Goal: Information Seeking & Learning: Learn about a topic

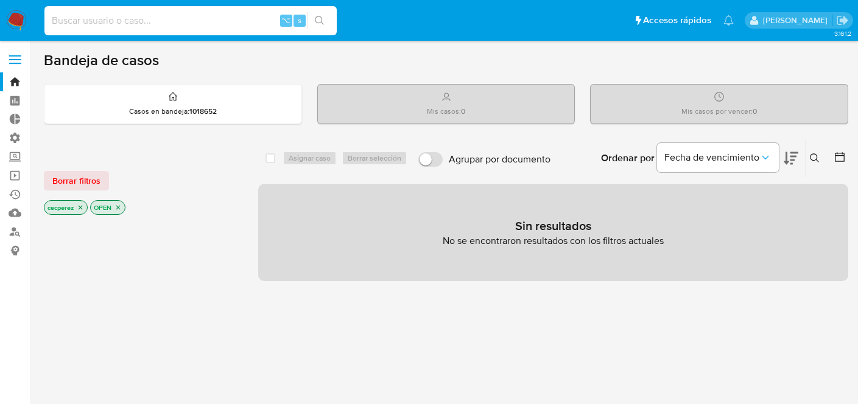
click at [170, 18] on input at bounding box center [190, 21] width 292 height 16
type input "9"
click at [122, 207] on icon "close-filter" at bounding box center [117, 207] width 7 height 7
click at [85, 208] on p "cecperez" at bounding box center [65, 208] width 43 height 13
click at [84, 208] on icon "close-filter" at bounding box center [80, 208] width 7 height 7
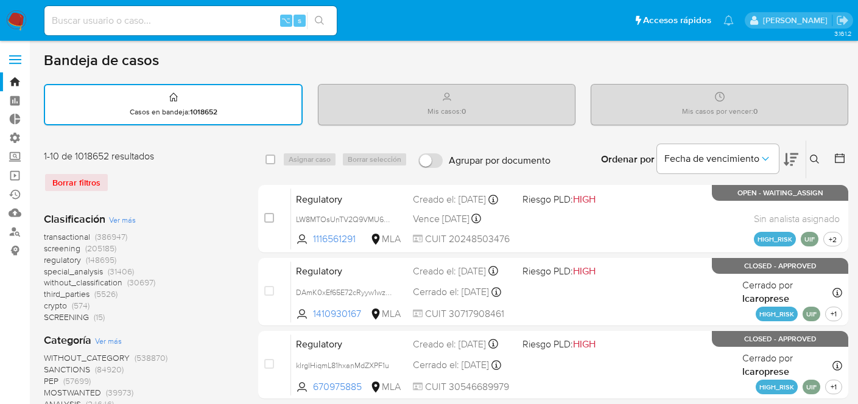
click at [324, 19] on icon "search-icon" at bounding box center [320, 21] width 10 height 10
click at [320, 15] on button "search-icon" at bounding box center [319, 20] width 25 height 17
click at [13, 231] on link "Buscador de personas" at bounding box center [72, 231] width 145 height 19
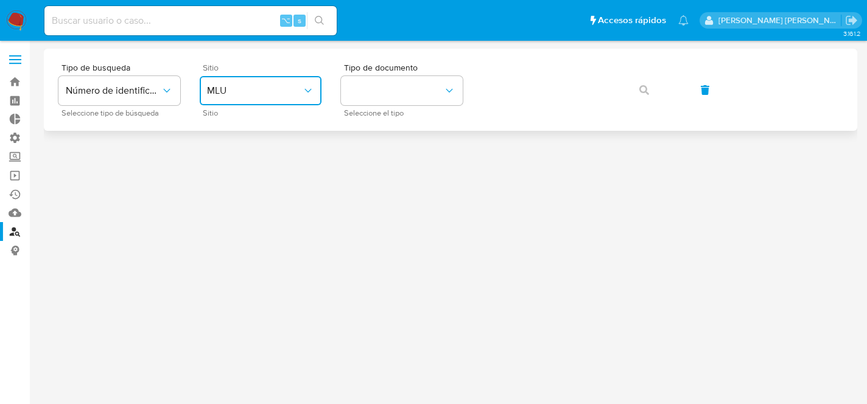
click at [270, 89] on span "MLU" at bounding box center [254, 91] width 95 height 12
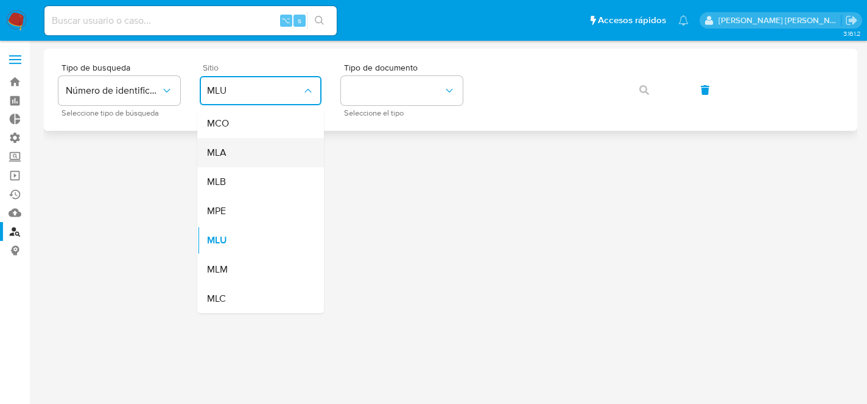
click at [256, 150] on div "MLA" at bounding box center [257, 152] width 100 height 29
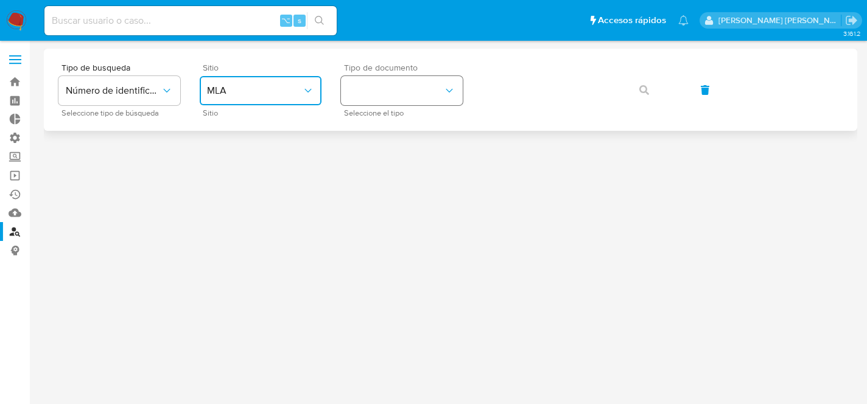
click at [432, 89] on button "identificationType" at bounding box center [402, 90] width 122 height 29
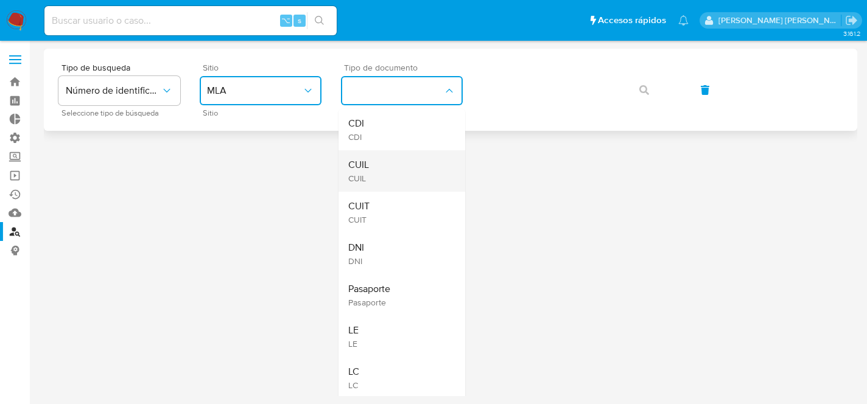
click at [405, 163] on div "CUIL CUIL" at bounding box center [398, 170] width 100 height 41
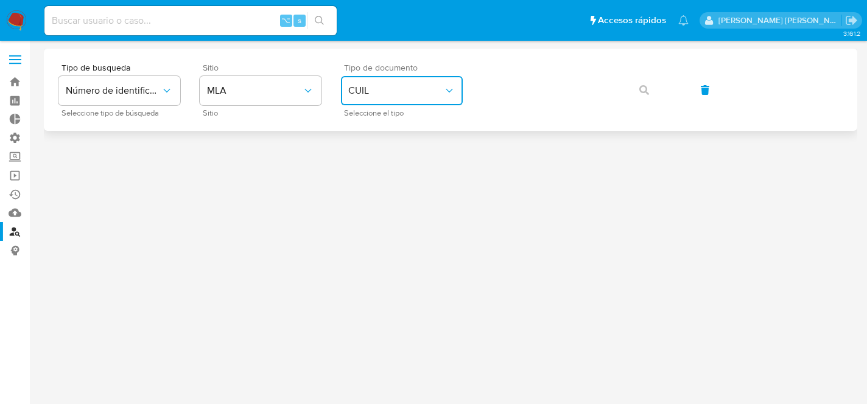
click at [422, 100] on button "CUIL" at bounding box center [402, 90] width 122 height 29
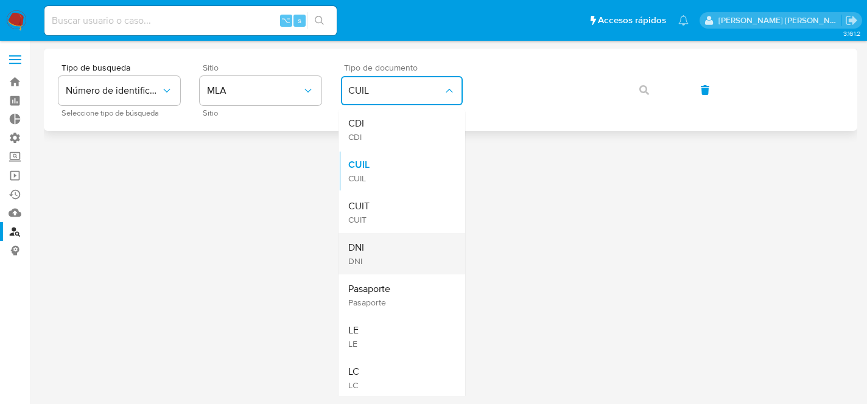
click at [402, 254] on div "DNI DNI" at bounding box center [398, 253] width 100 height 41
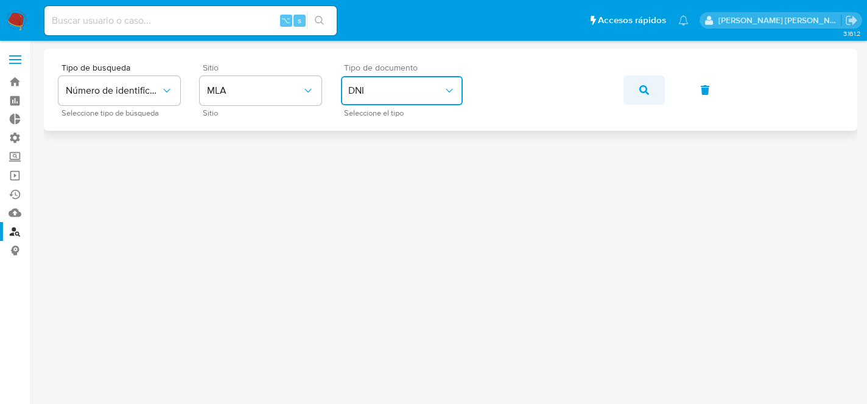
click at [650, 89] on button "button" at bounding box center [643, 89] width 41 height 29
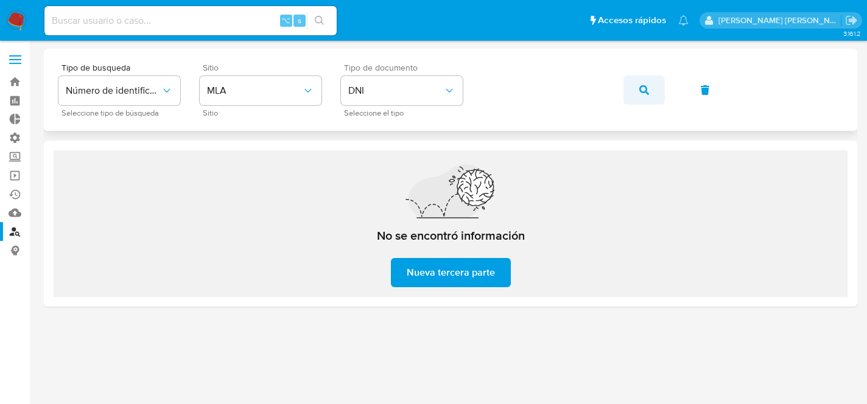
click at [648, 83] on span "button" at bounding box center [644, 90] width 10 height 27
click at [648, 92] on button "button" at bounding box center [643, 89] width 41 height 29
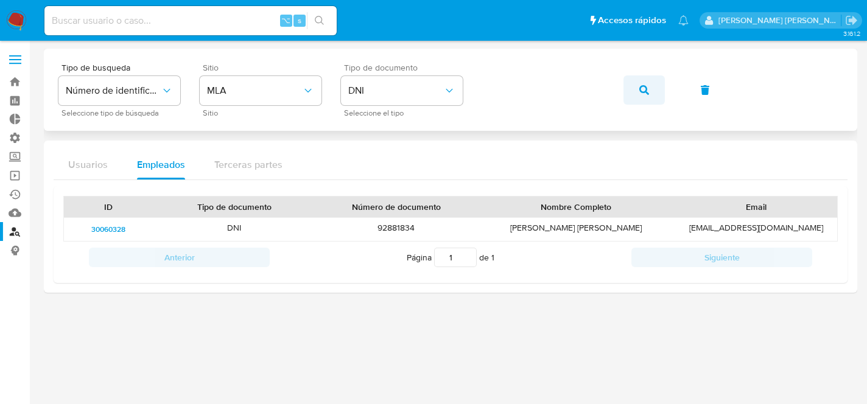
click at [649, 89] on button "button" at bounding box center [643, 89] width 41 height 29
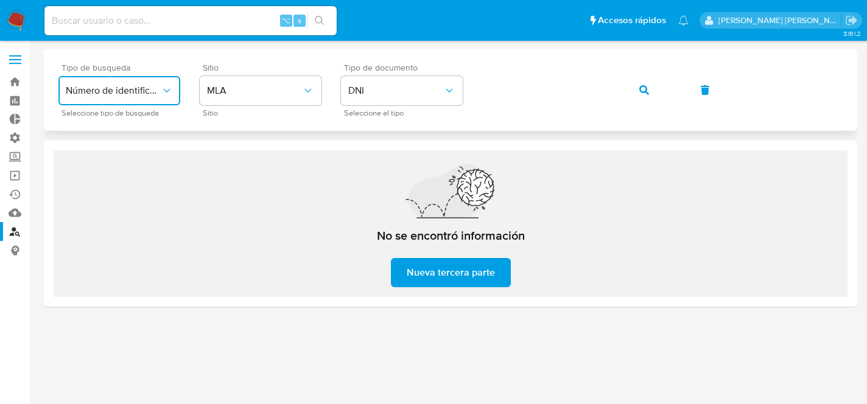
click at [142, 87] on span "Número de identificación" at bounding box center [113, 91] width 95 height 12
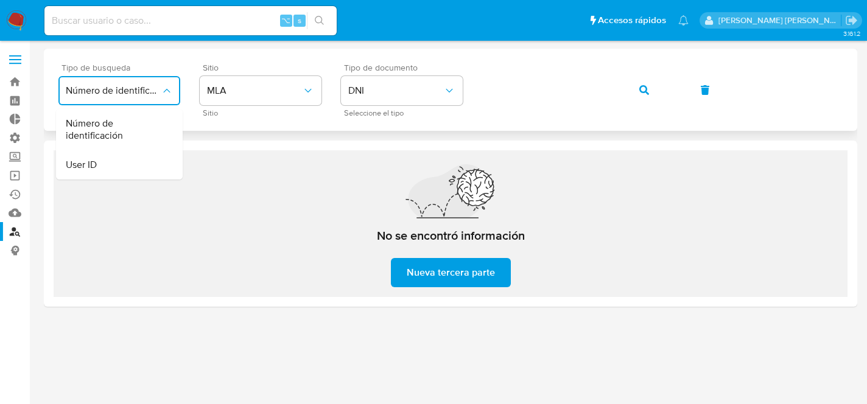
click at [142, 86] on span "Número de identificación" at bounding box center [113, 91] width 95 height 12
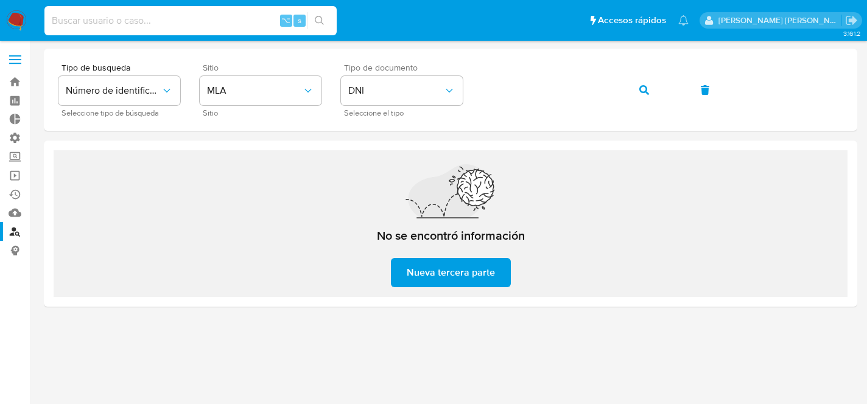
click at [223, 16] on input at bounding box center [190, 21] width 292 height 16
type input "ceciperez"
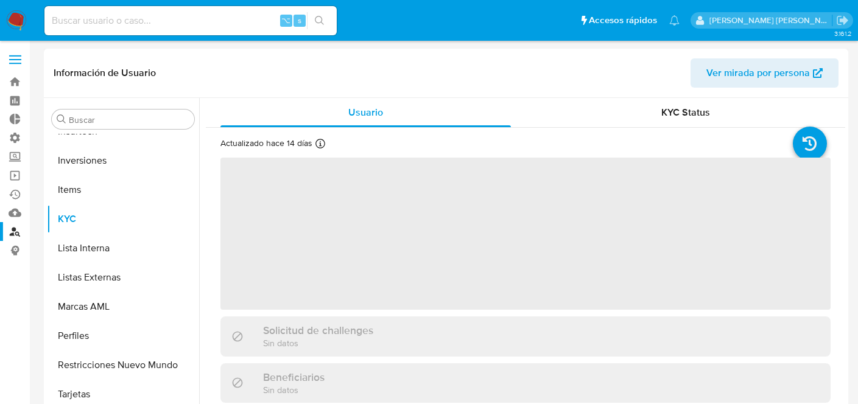
scroll to position [631, 0]
select select "10"
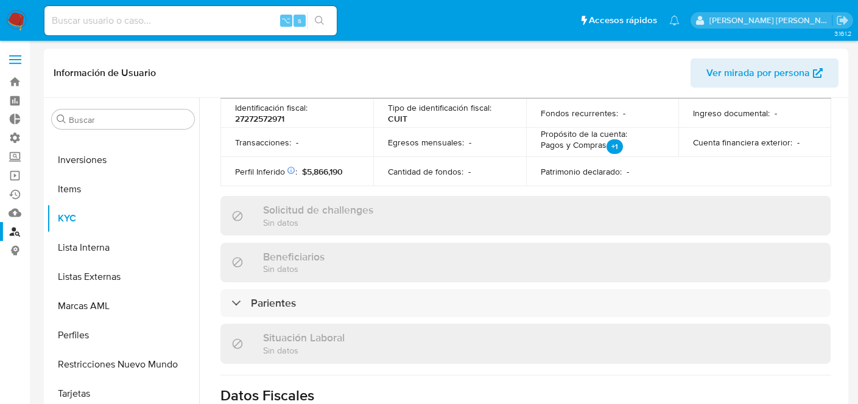
scroll to position [376, 0]
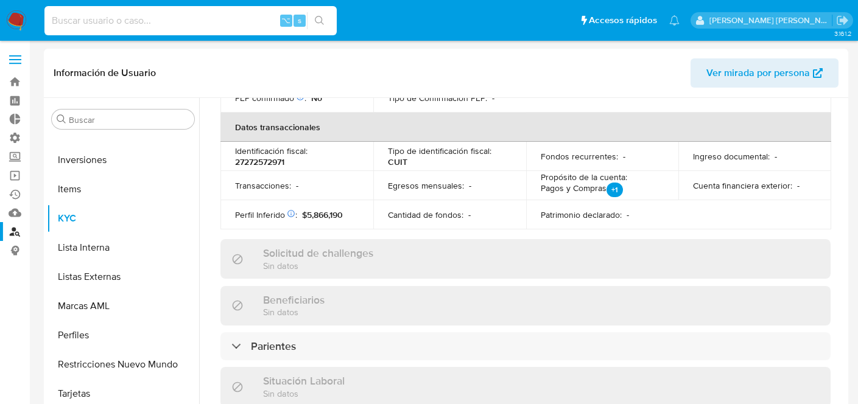
click at [135, 19] on input at bounding box center [190, 21] width 292 height 16
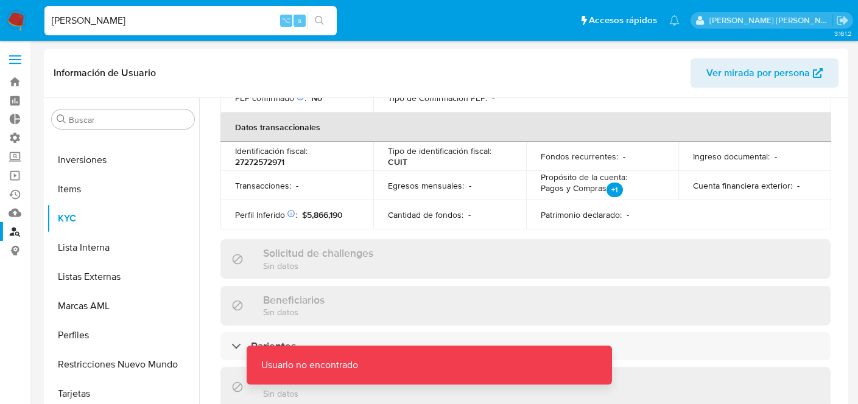
drag, startPoint x: 153, startPoint y: 20, endPoint x: 111, endPoint y: 19, distance: 41.4
click at [111, 19] on input "gladys correa de mello" at bounding box center [190, 21] width 292 height 16
drag, startPoint x: 140, startPoint y: 23, endPoint x: 54, endPoint y: 10, distance: 86.7
click at [54, 10] on div "gladys correa ⌥ s" at bounding box center [190, 20] width 292 height 29
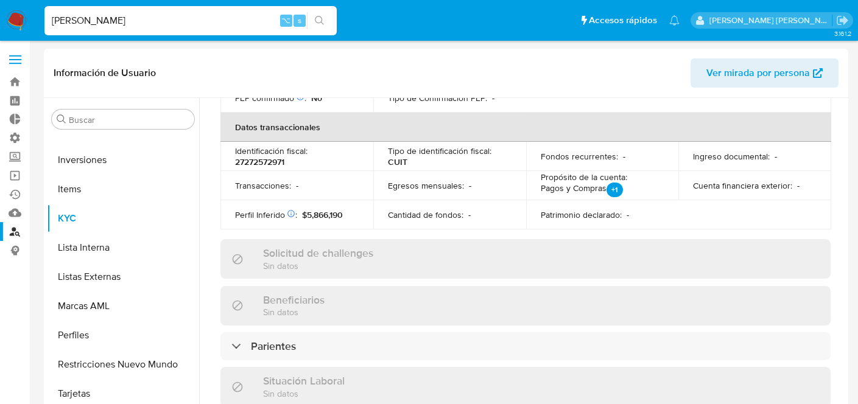
type input "gladys"
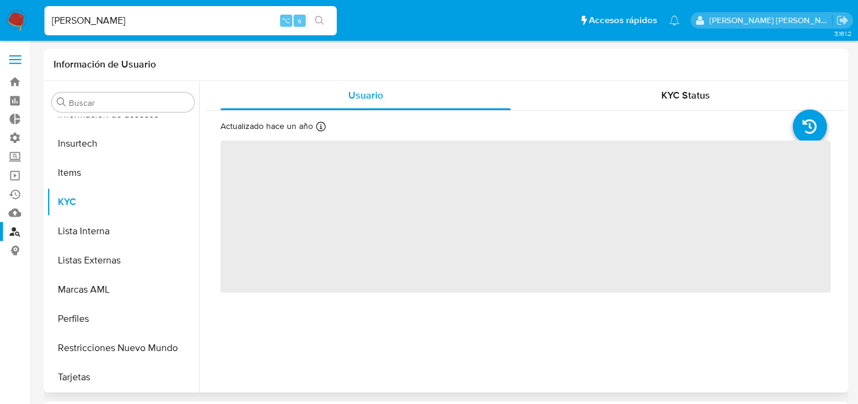
scroll to position [573, 0]
select select "10"
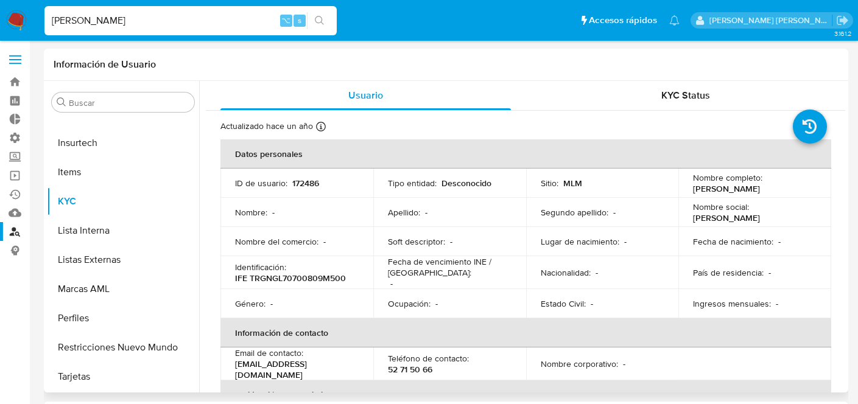
drag, startPoint x: 99, startPoint y: 21, endPoint x: 51, endPoint y: 15, distance: 48.5
click at [50, 15] on input "gladys" at bounding box center [190, 21] width 292 height 16
click at [15, 230] on link "Buscador de personas" at bounding box center [72, 231] width 145 height 19
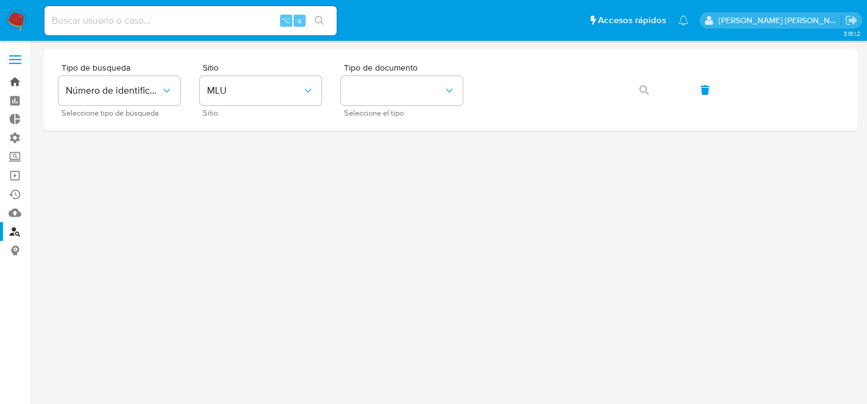
click at [13, 79] on link "Bandeja" at bounding box center [72, 81] width 145 height 19
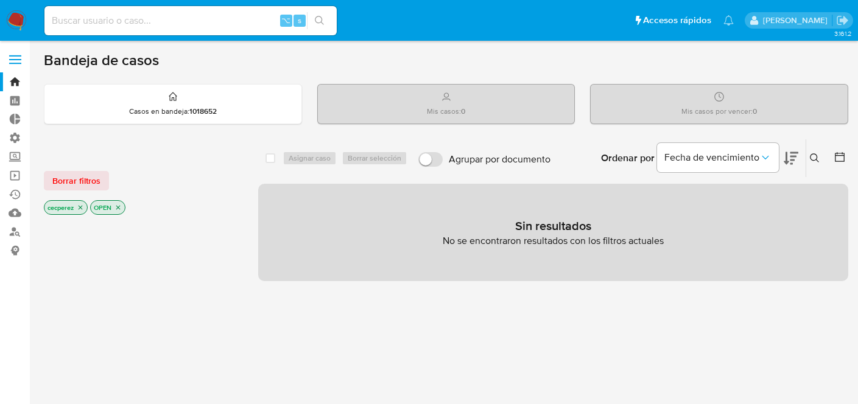
click at [121, 208] on icon "close-filter" at bounding box center [118, 208] width 4 height 4
click at [83, 208] on icon "close-filter" at bounding box center [80, 208] width 7 height 7
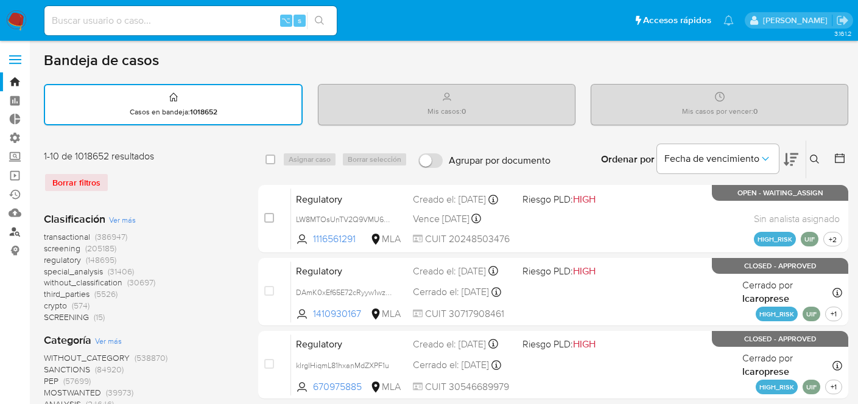
click at [13, 236] on link "Buscador de personas" at bounding box center [72, 231] width 145 height 19
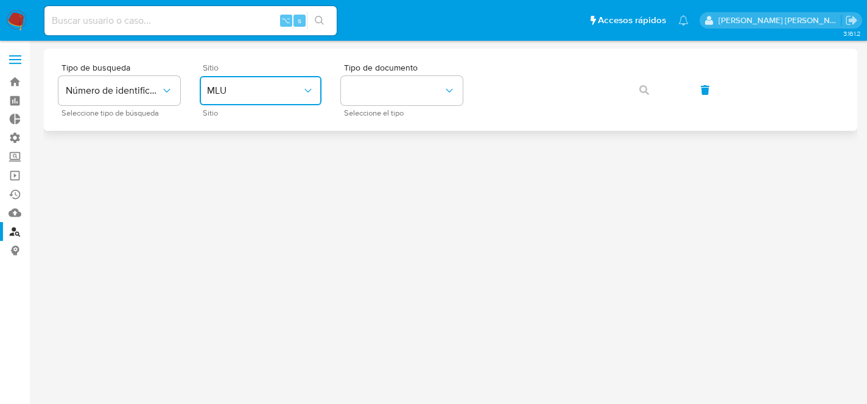
click at [307, 83] on button "MLU" at bounding box center [261, 90] width 122 height 29
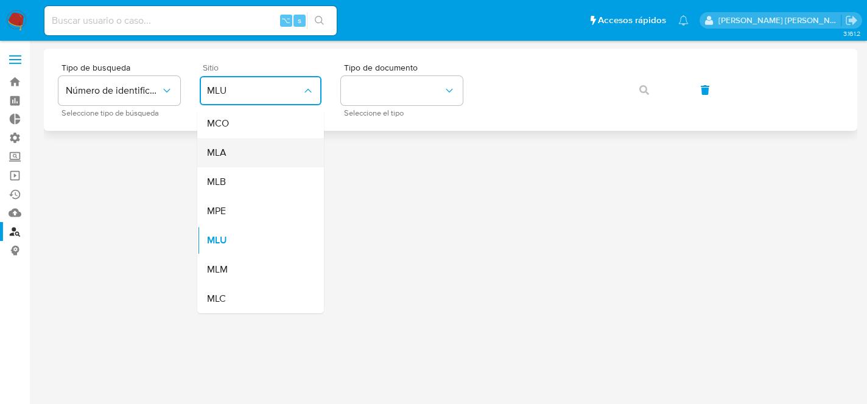
click at [281, 147] on div "MLA" at bounding box center [257, 152] width 100 height 29
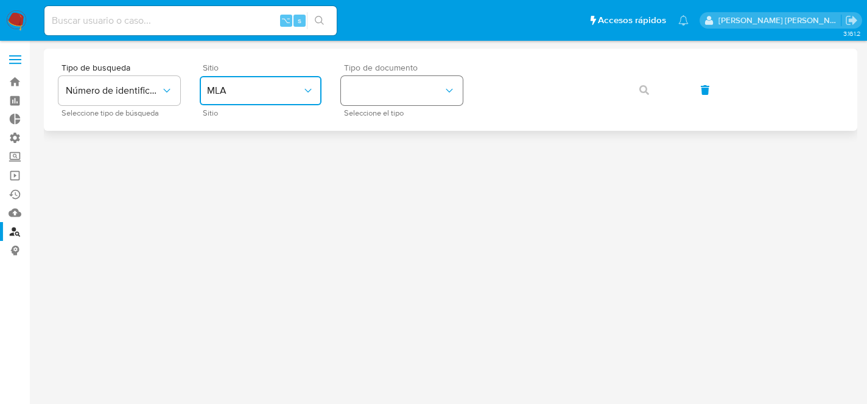
click at [426, 91] on button "identificationType" at bounding box center [402, 90] width 122 height 29
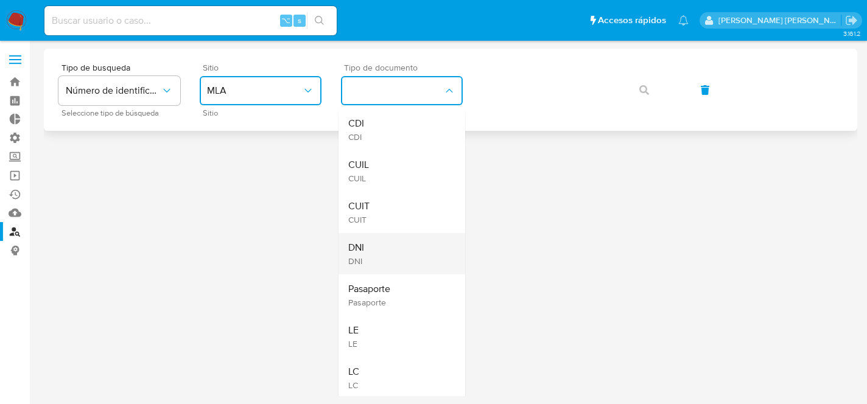
click at [411, 238] on div "DNI DNI" at bounding box center [398, 253] width 100 height 41
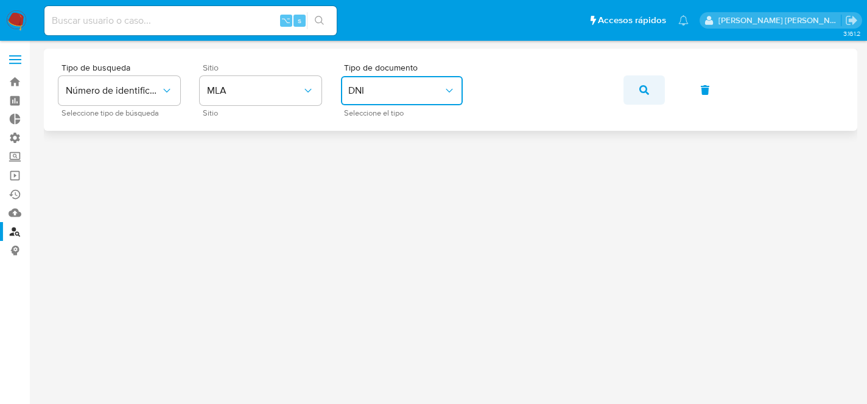
click at [649, 87] on button "button" at bounding box center [643, 89] width 41 height 29
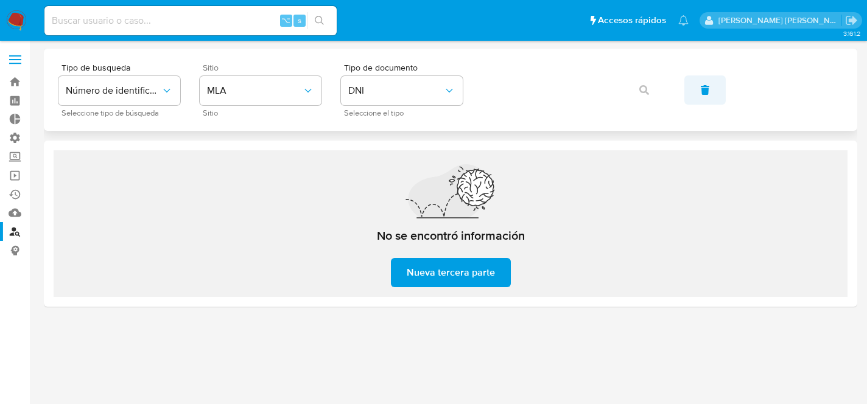
click at [706, 88] on icon "button" at bounding box center [705, 90] width 9 height 10
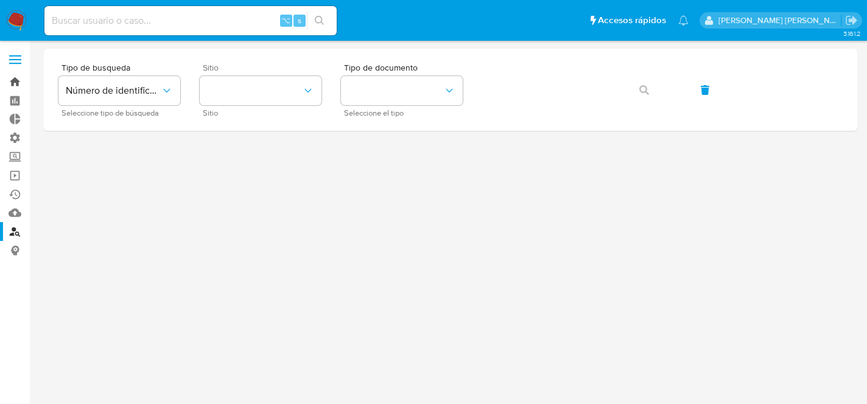
click at [14, 78] on link "Bandeja" at bounding box center [72, 81] width 145 height 19
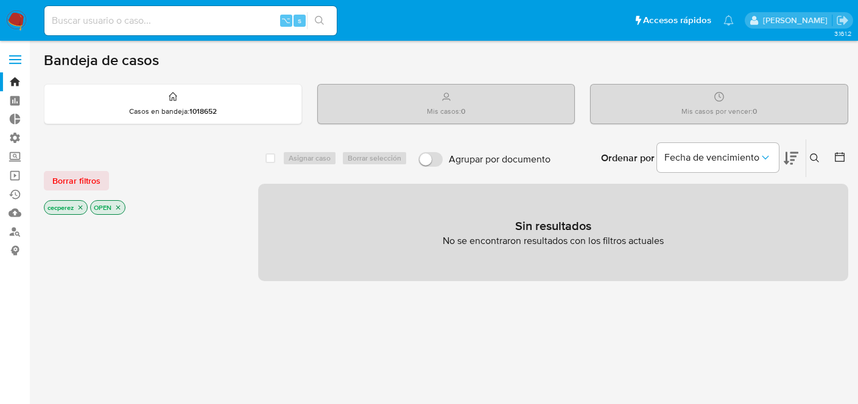
click at [80, 208] on icon "close-filter" at bounding box center [81, 208] width 4 height 4
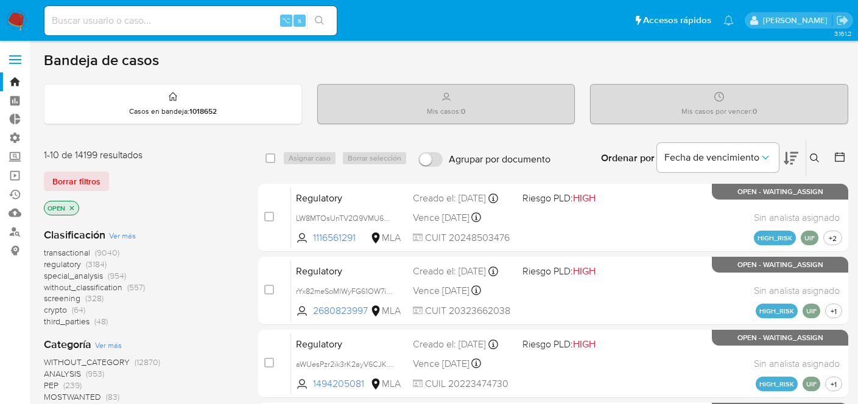
click at [72, 207] on icon "close-filter" at bounding box center [71, 208] width 7 height 7
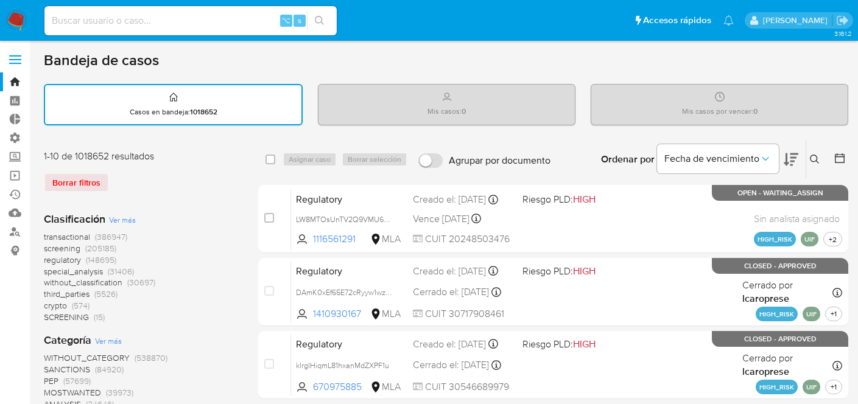
click at [71, 183] on div "Borrar filtros" at bounding box center [141, 182] width 195 height 19
click at [80, 181] on div "Borrar filtros" at bounding box center [141, 182] width 195 height 19
click at [815, 156] on icon at bounding box center [815, 160] width 10 height 10
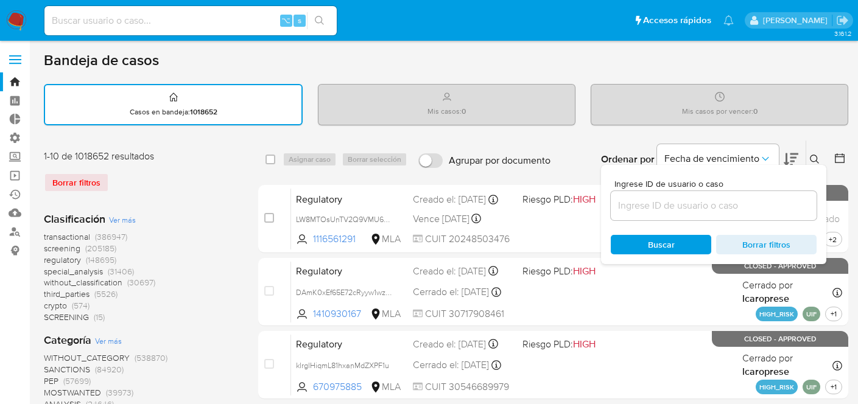
click at [815, 156] on icon at bounding box center [815, 160] width 10 height 10
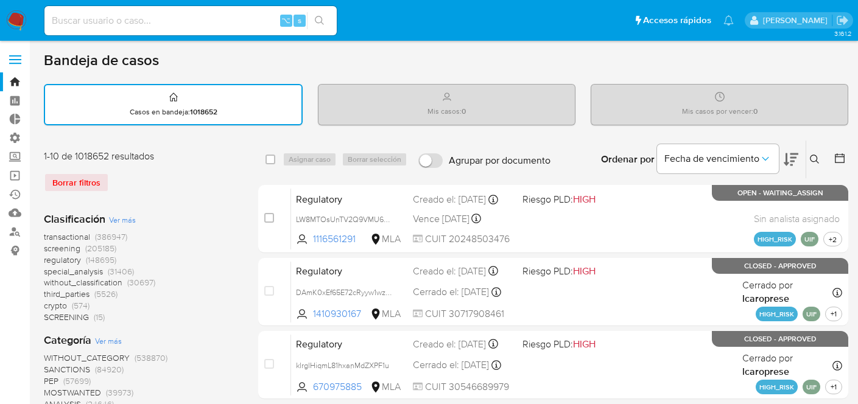
click at [787, 155] on icon at bounding box center [790, 159] width 15 height 15
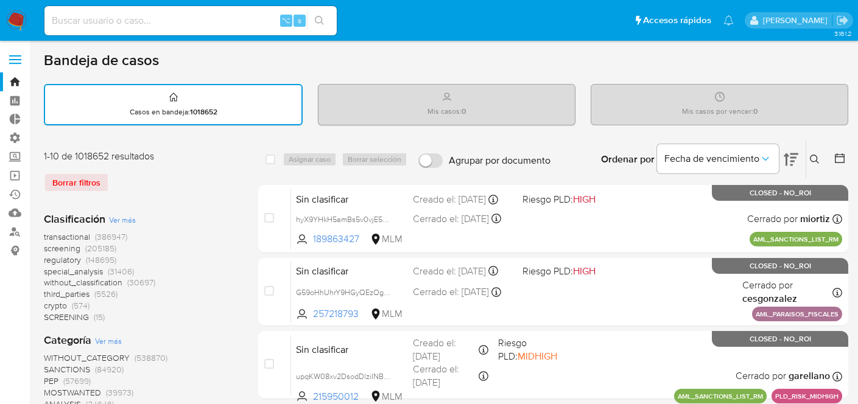
click at [737, 103] on div "Mis casos por vencer : 0" at bounding box center [719, 104] width 256 height 39
click at [321, 21] on icon "search-icon" at bounding box center [319, 20] width 9 height 9
click at [262, 19] on input at bounding box center [190, 21] width 292 height 16
click at [18, 60] on span at bounding box center [15, 60] width 12 height 2
click at [0, 0] on input "checkbox" at bounding box center [0, 0] width 0 height 0
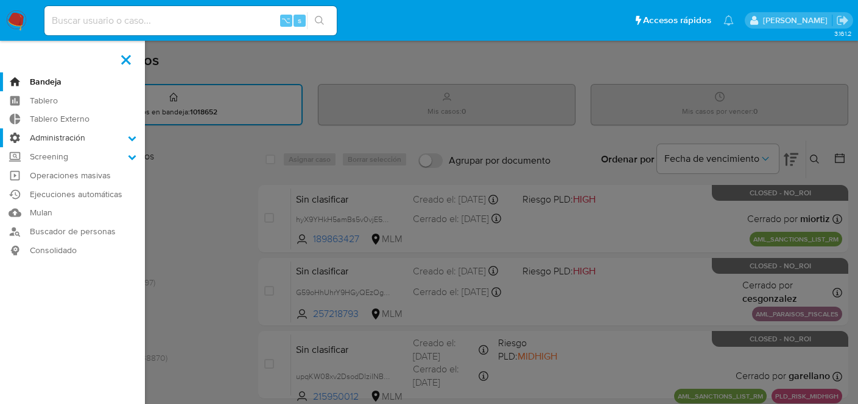
click at [131, 140] on icon at bounding box center [132, 138] width 8 height 5
click at [0, 0] on input "Administración" at bounding box center [0, 0] width 0 height 0
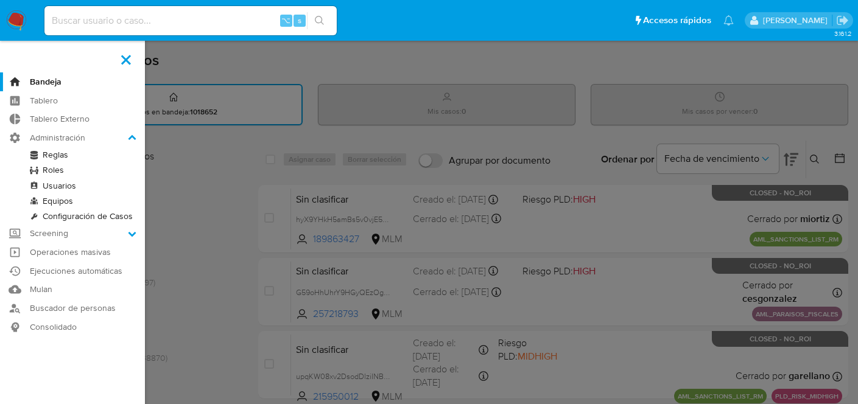
click at [61, 188] on link "Usuarios" at bounding box center [72, 185] width 145 height 15
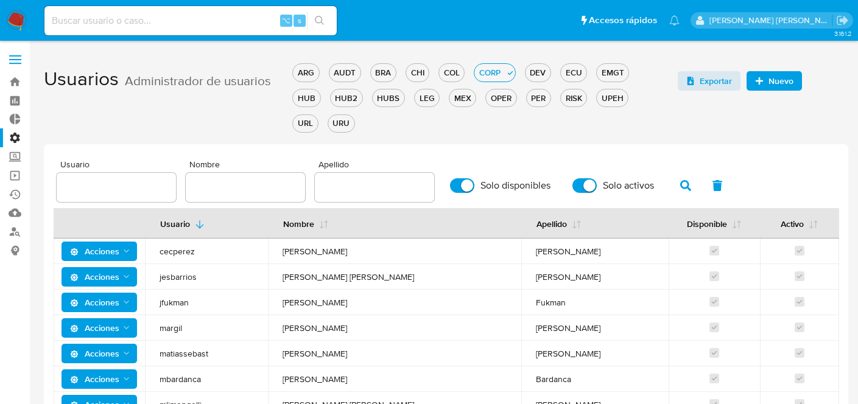
click at [16, 136] on label "Administración" at bounding box center [72, 137] width 145 height 19
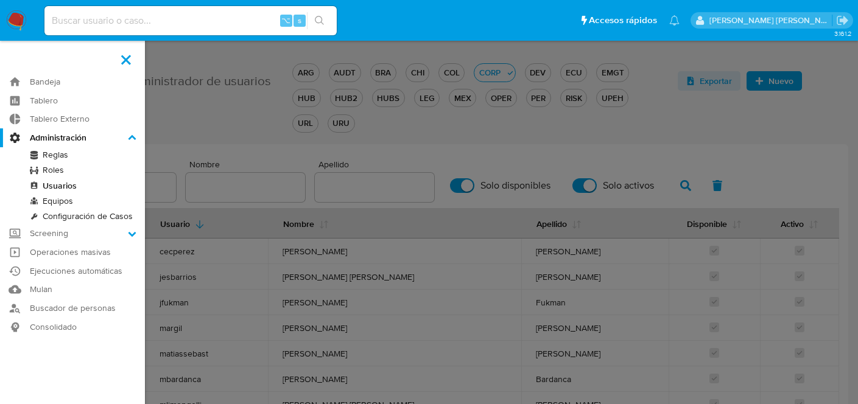
click at [0, 0] on input "Administración" at bounding box center [0, 0] width 0 height 0
click at [81, 306] on link "Buscador de personas" at bounding box center [72, 308] width 145 height 19
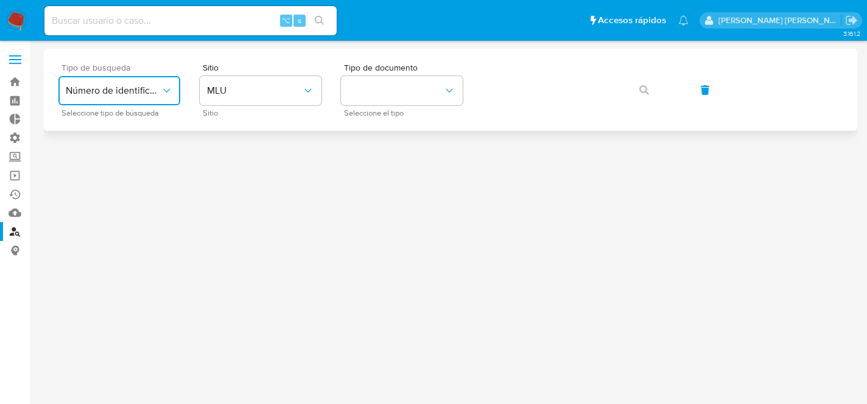
click at [128, 96] on span "Número de identificación" at bounding box center [113, 91] width 95 height 12
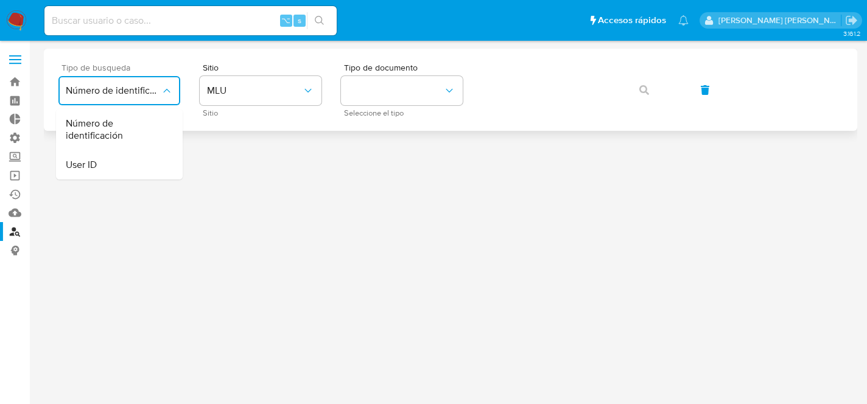
click at [128, 96] on span "Número de identificación" at bounding box center [113, 91] width 95 height 12
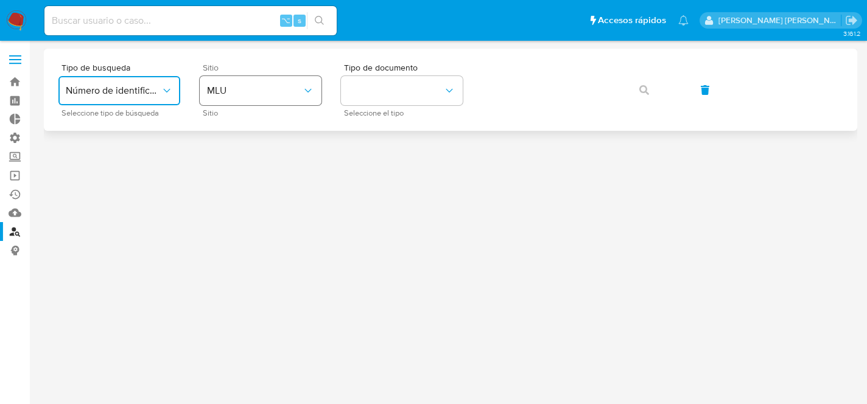
click at [251, 93] on span "MLU" at bounding box center [254, 91] width 95 height 12
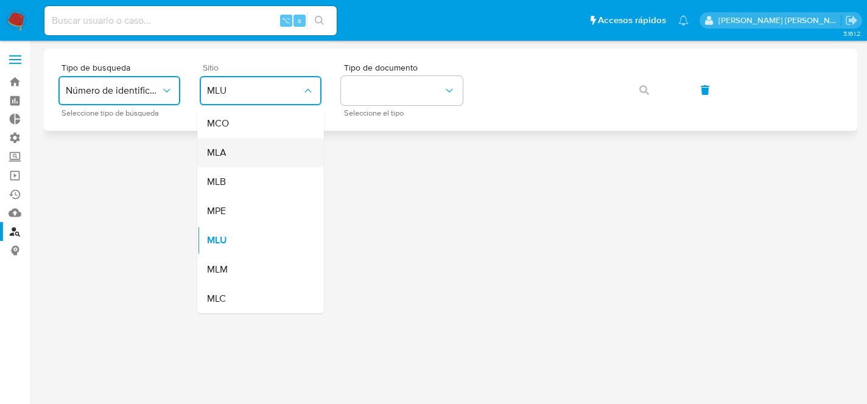
click at [252, 152] on div "MLA" at bounding box center [257, 152] width 100 height 29
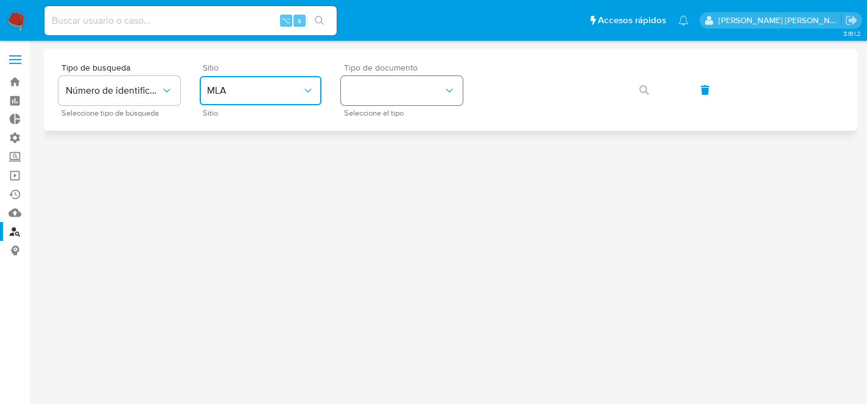
click at [394, 98] on button "identificationType" at bounding box center [402, 90] width 122 height 29
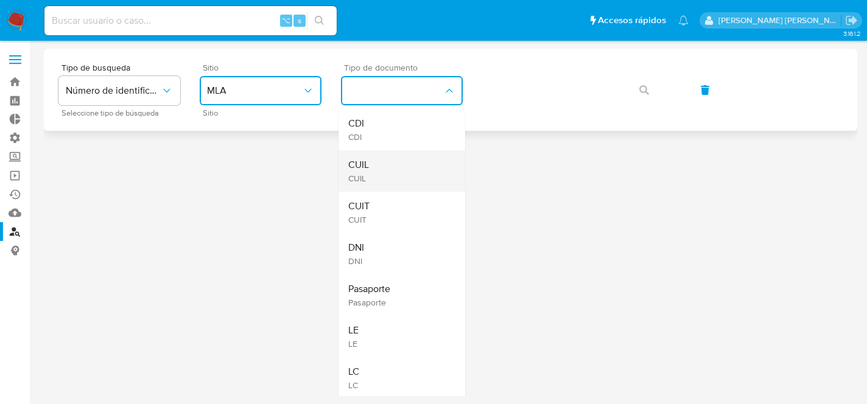
click at [378, 167] on div "CUIL CUIL" at bounding box center [398, 170] width 100 height 41
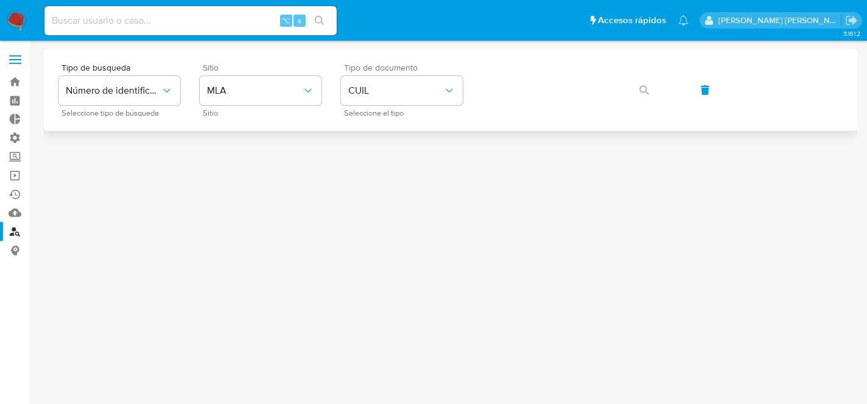
click at [378, 167] on div at bounding box center [450, 201] width 813 height 304
click at [647, 90] on icon "button" at bounding box center [644, 90] width 10 height 10
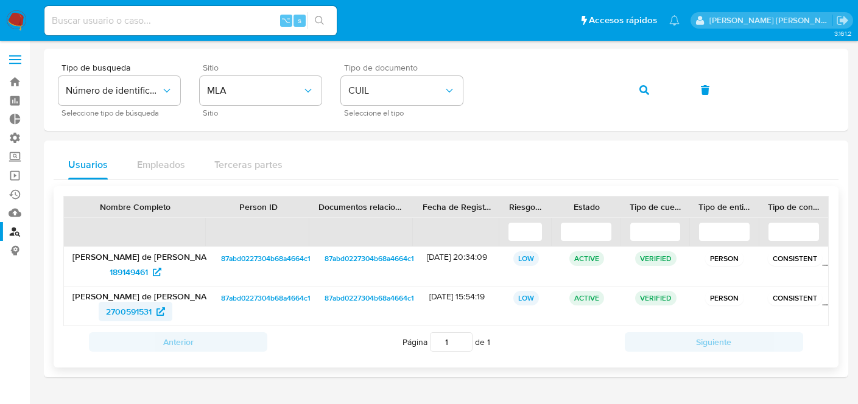
click at [159, 311] on icon at bounding box center [160, 311] width 9 height 9
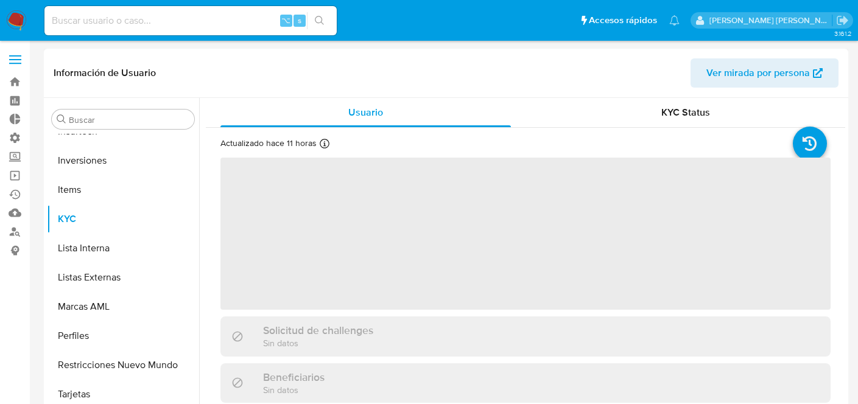
scroll to position [631, 0]
select select "10"
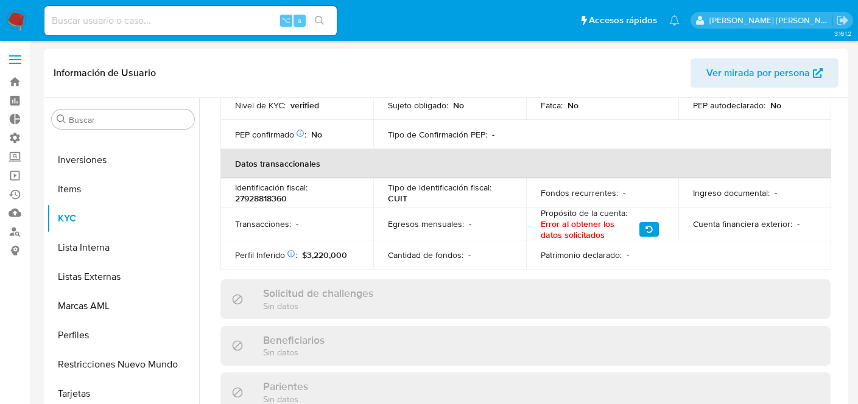
scroll to position [281, 0]
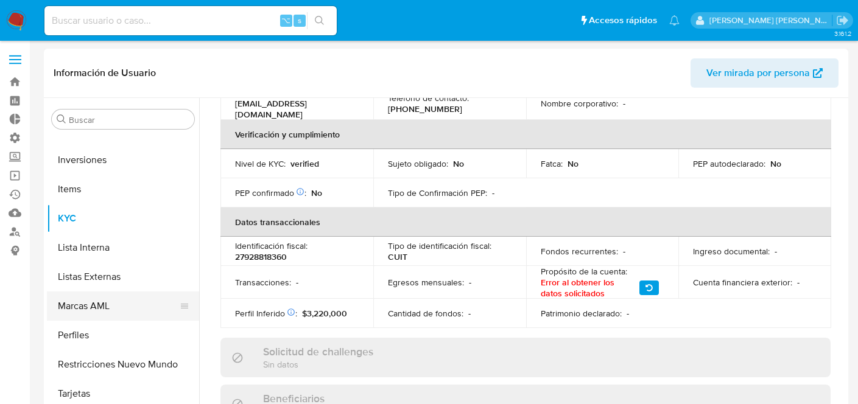
click at [107, 306] on button "Marcas AML" at bounding box center [118, 306] width 142 height 29
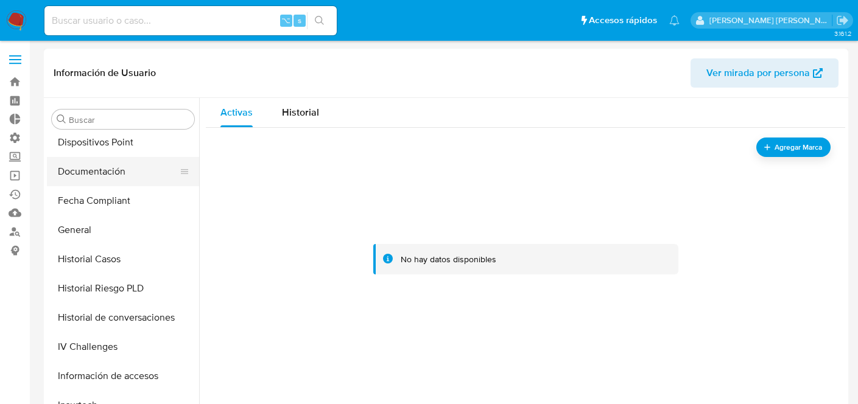
scroll to position [349, 0]
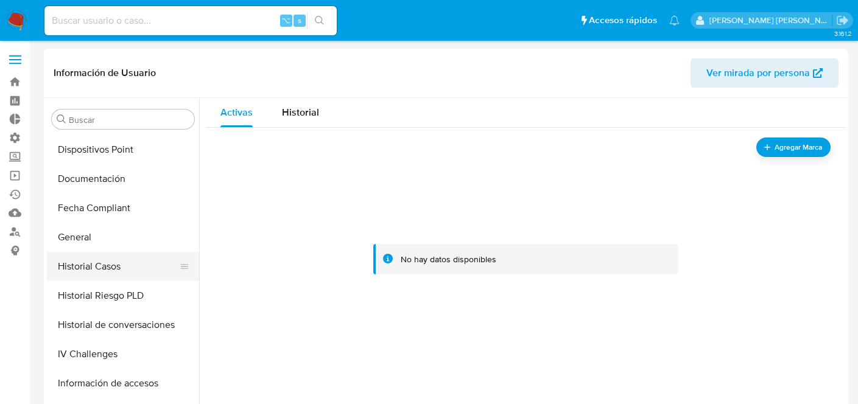
click at [103, 253] on button "Historial Casos" at bounding box center [118, 266] width 142 height 29
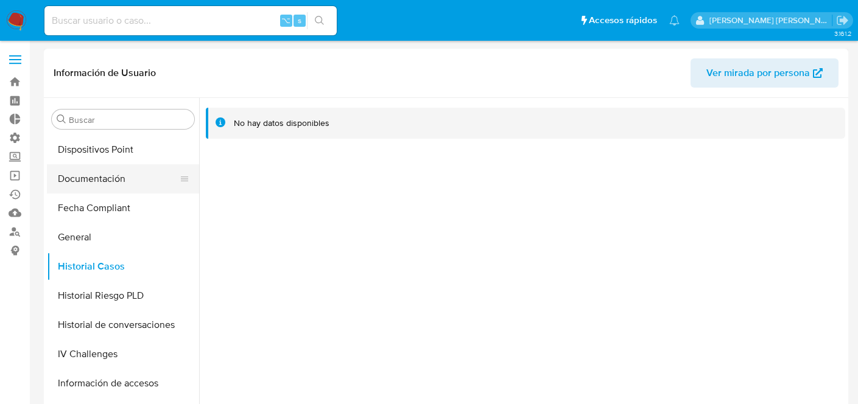
click at [107, 177] on button "Documentación" at bounding box center [118, 178] width 142 height 29
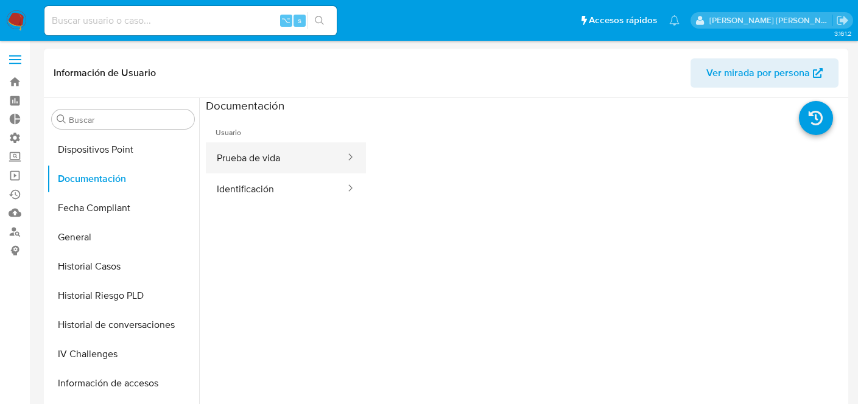
click at [276, 156] on button "Prueba de vida" at bounding box center [276, 157] width 141 height 31
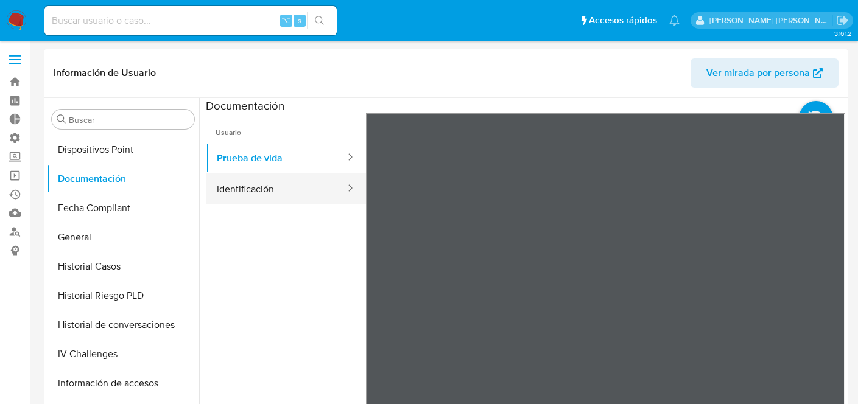
click at [253, 193] on button "Identificación" at bounding box center [276, 188] width 141 height 31
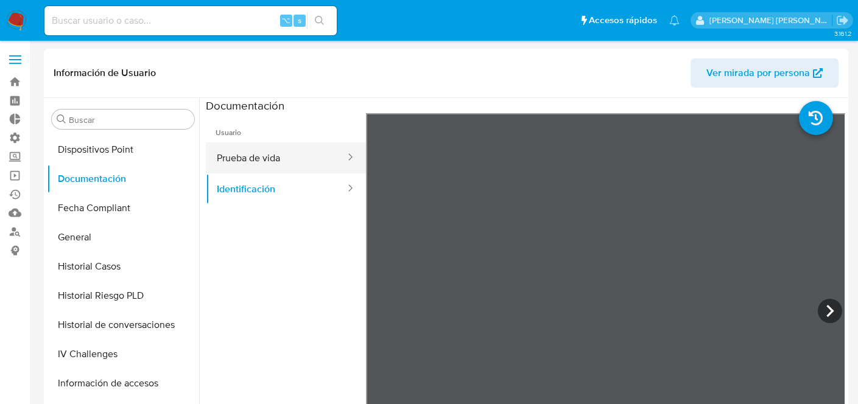
click at [273, 158] on button "Prueba de vida" at bounding box center [276, 157] width 141 height 31
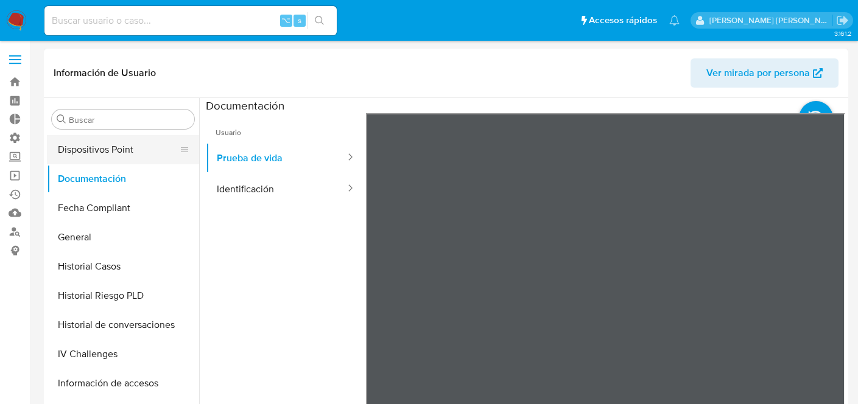
click at [73, 156] on button "Dispositivos Point" at bounding box center [118, 149] width 142 height 29
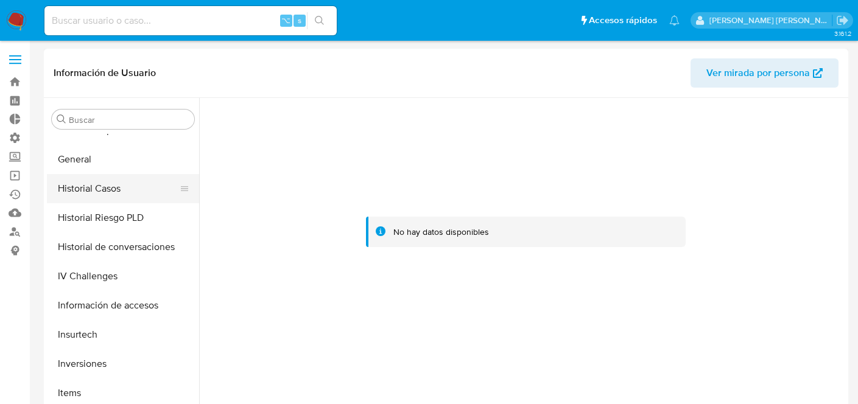
scroll to position [438, 0]
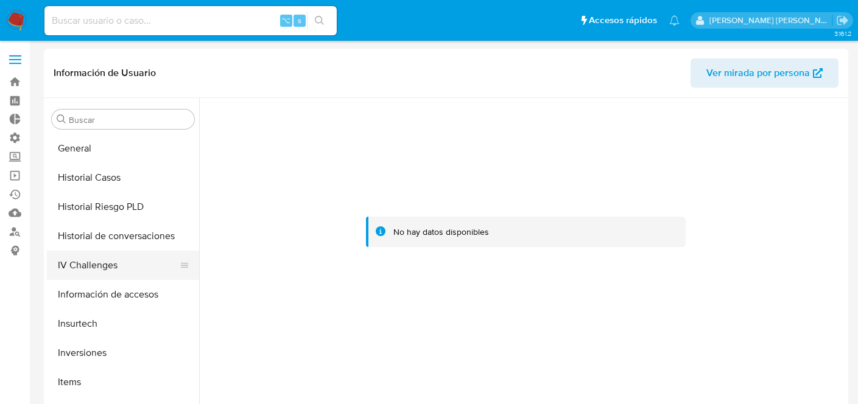
click at [119, 267] on button "IV Challenges" at bounding box center [118, 265] width 142 height 29
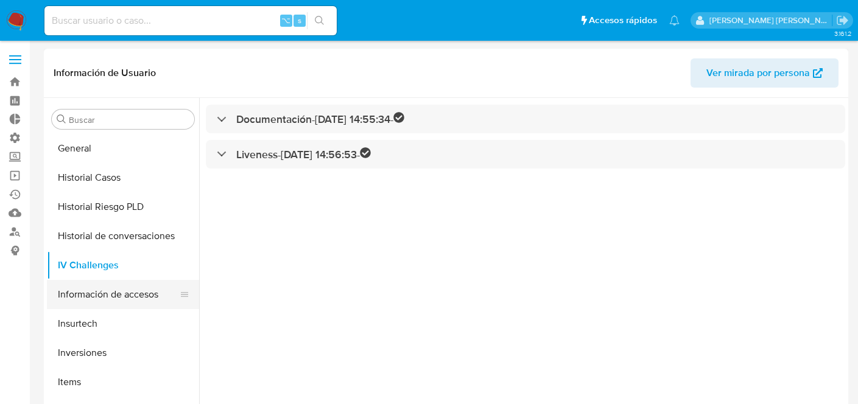
click at [124, 295] on button "Información de accesos" at bounding box center [118, 294] width 142 height 29
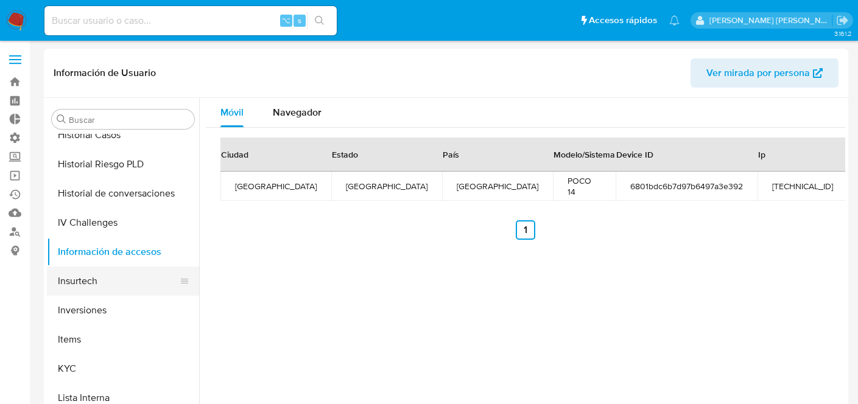
scroll to position [489, 0]
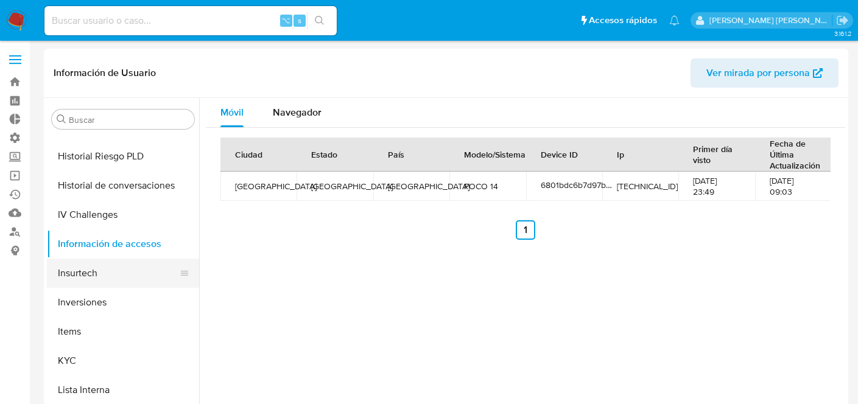
click at [121, 278] on button "Insurtech" at bounding box center [118, 273] width 142 height 29
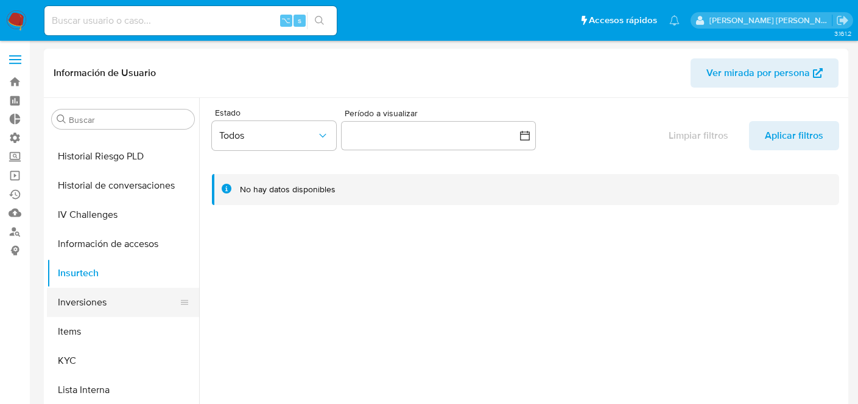
click at [123, 301] on button "Inversiones" at bounding box center [118, 302] width 142 height 29
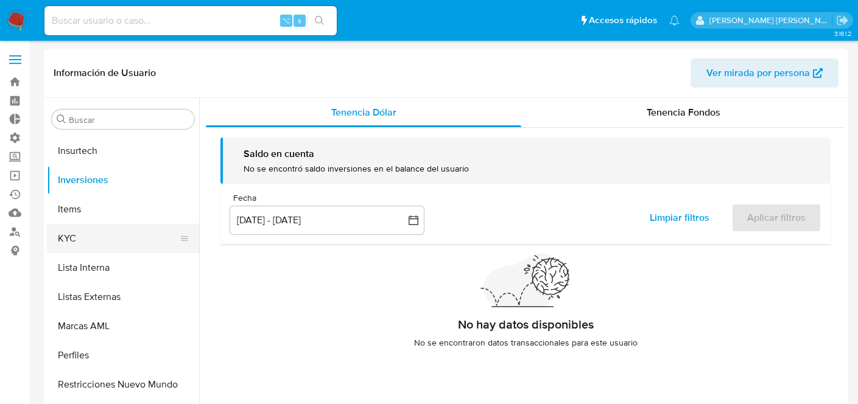
scroll to position [631, 0]
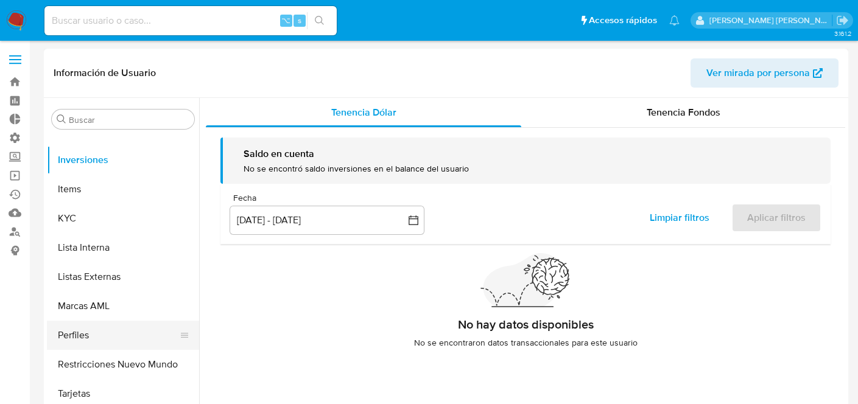
click at [127, 337] on button "Perfiles" at bounding box center [118, 335] width 142 height 29
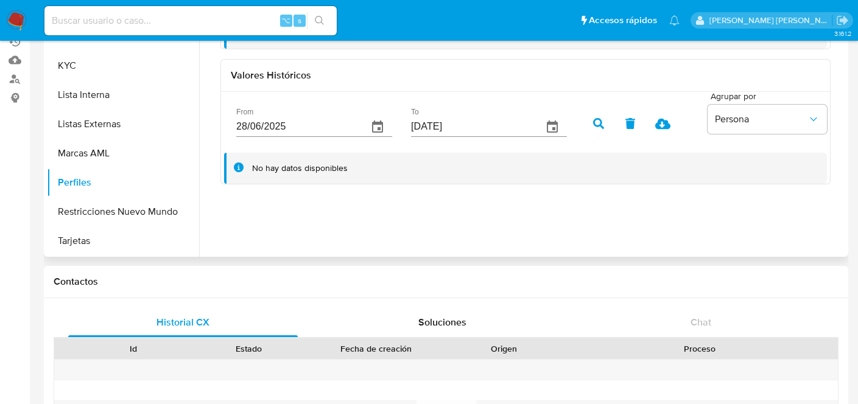
scroll to position [0, 0]
click at [103, 238] on button "Tarjetas" at bounding box center [118, 240] width 142 height 29
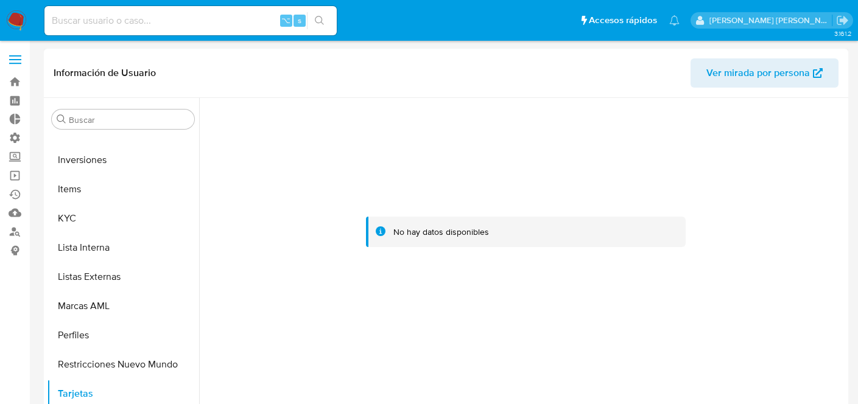
click at [748, 80] on span "Ver mirada por persona" at bounding box center [757, 72] width 103 height 29
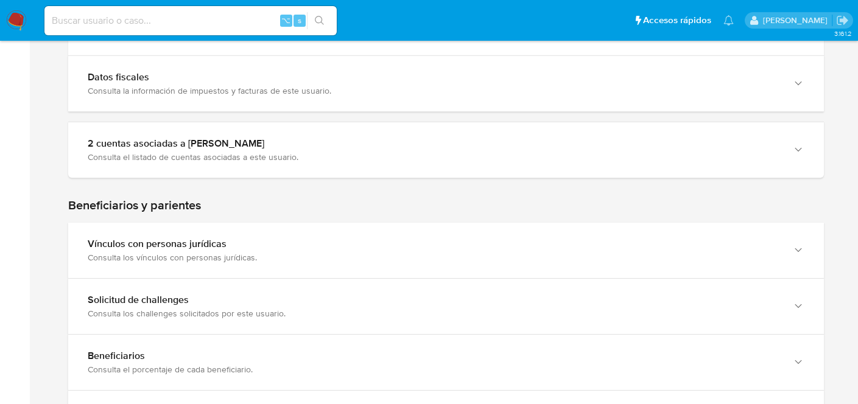
scroll to position [538, 0]
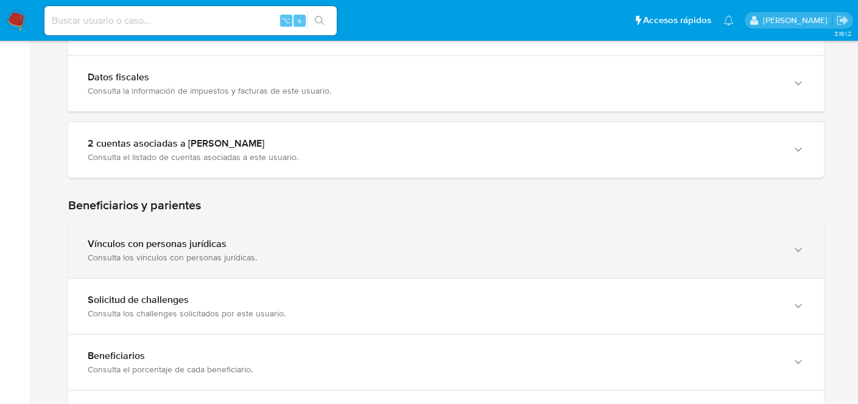
click at [383, 260] on div "Consulta los vínculos con personas jurídicas." at bounding box center [434, 257] width 692 height 11
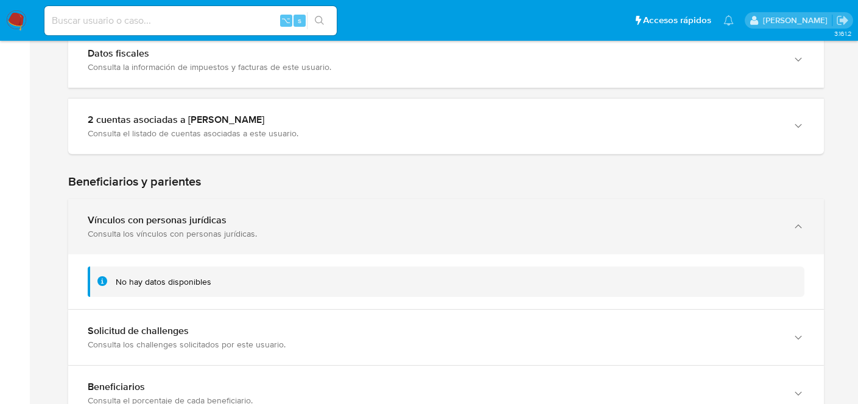
scroll to position [625, 0]
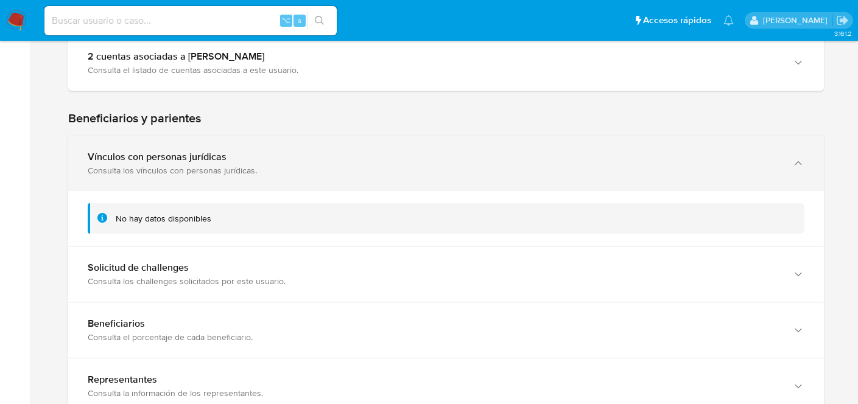
click at [394, 268] on div "Solicitud de challenges" at bounding box center [434, 268] width 692 height 12
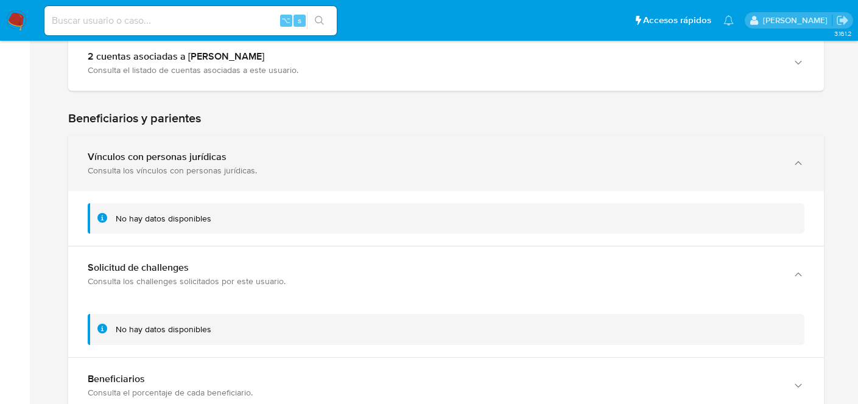
scroll to position [831, 0]
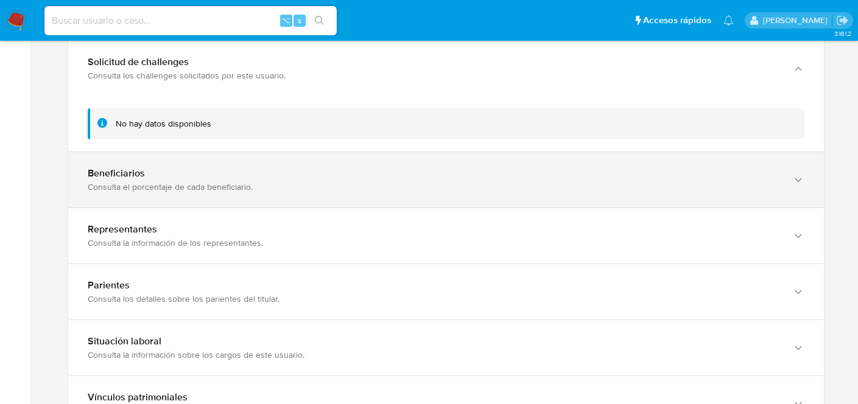
click at [399, 185] on div "Consulta el porcentaje de cada beneficiario." at bounding box center [434, 186] width 692 height 11
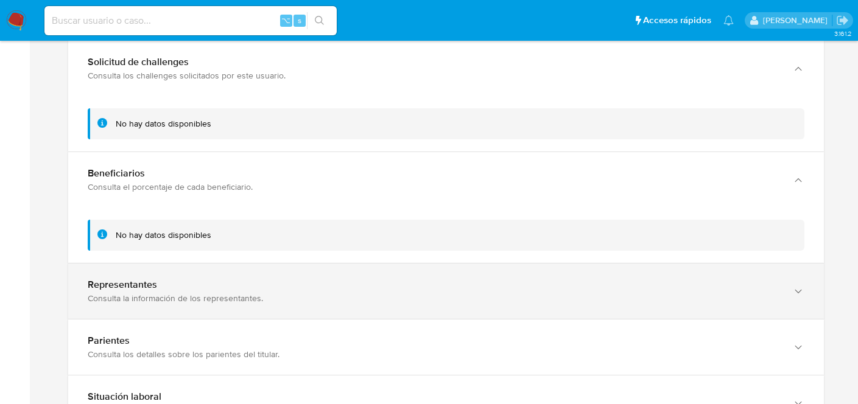
click at [415, 275] on div "Representantes Consulta la información de los representantes." at bounding box center [445, 291] width 755 height 55
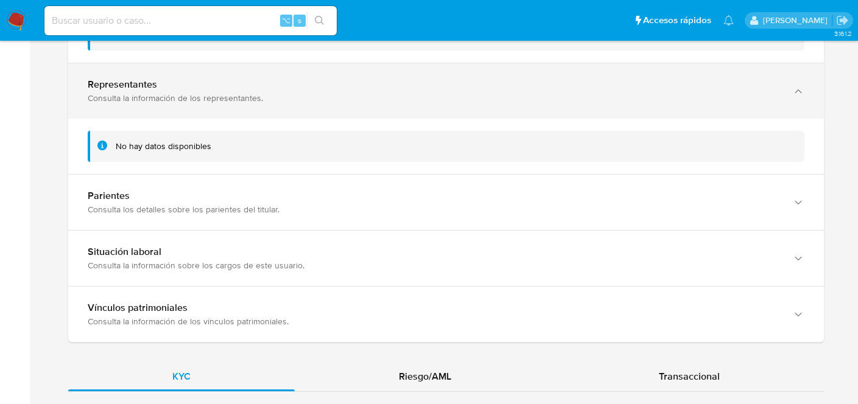
scroll to position [1039, 0]
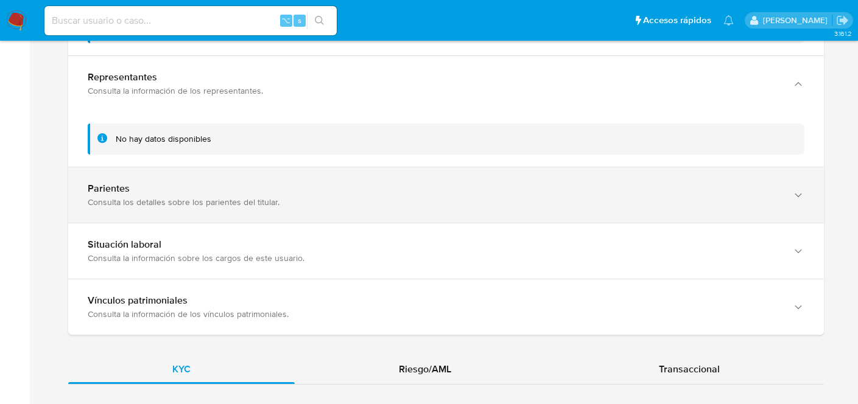
click at [404, 203] on div "Consulta los detalles sobre los parientes del titular." at bounding box center [434, 202] width 692 height 11
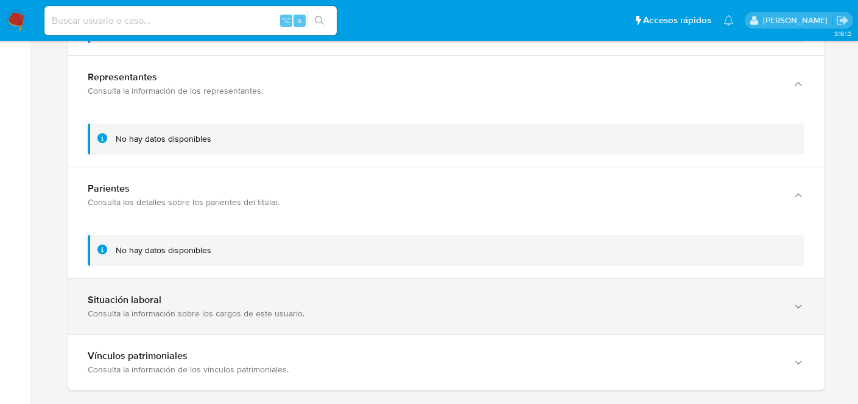
click at [412, 289] on div "Situación laboral Consulta la información sobre los cargos de este usuario." at bounding box center [445, 306] width 755 height 55
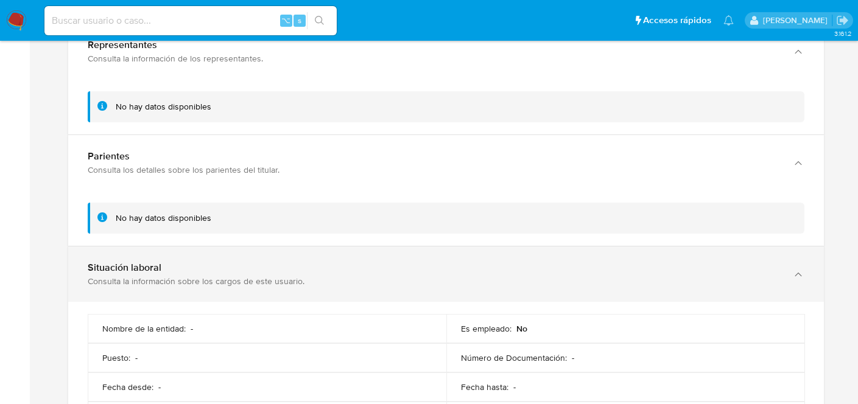
scroll to position [1236, 0]
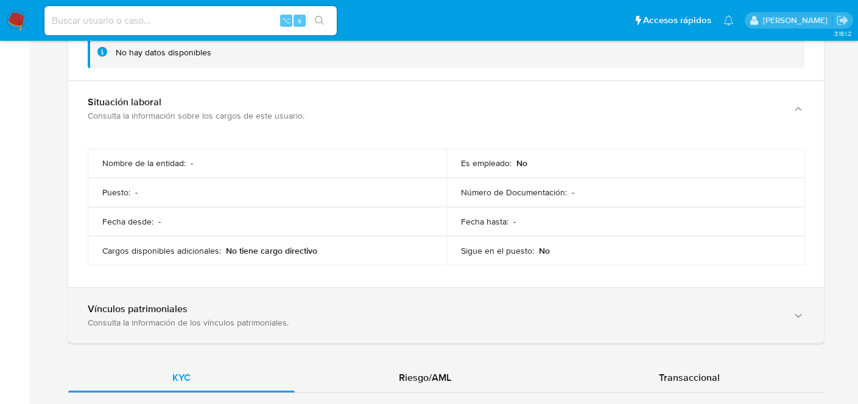
click at [267, 315] on div "Vínculos patrimoniales Consulta la información de los vínculos patrimoniales." at bounding box center [434, 315] width 692 height 25
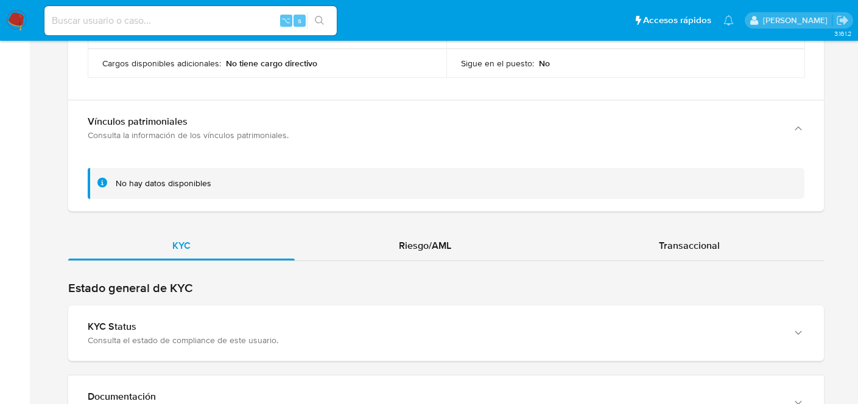
scroll to position [1607, 0]
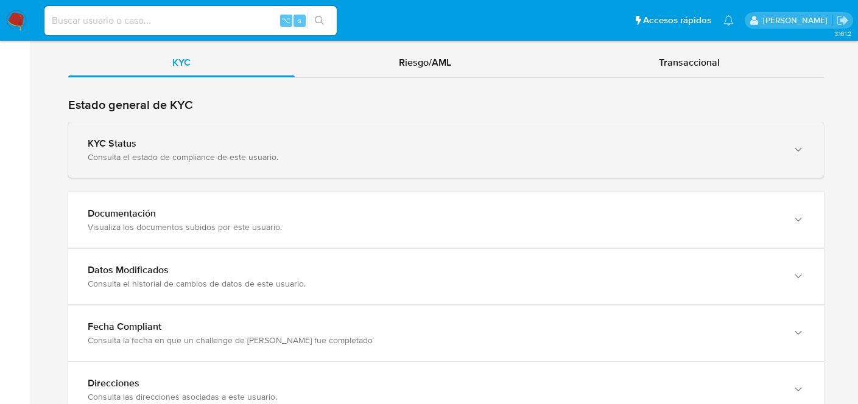
click at [270, 164] on div "KYC Status Consulta el estado de compliance de este usuario." at bounding box center [445, 149] width 755 height 55
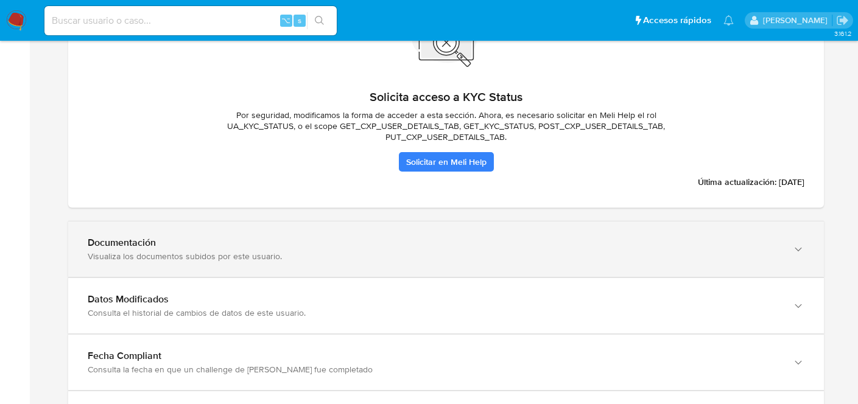
scroll to position [1799, 0]
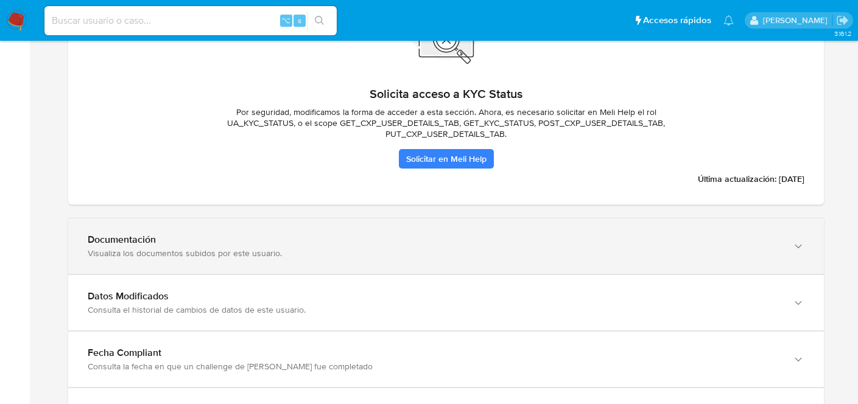
click at [292, 259] on div "Documentación Visualiza los documentos subidos por este usuario." at bounding box center [445, 246] width 755 height 55
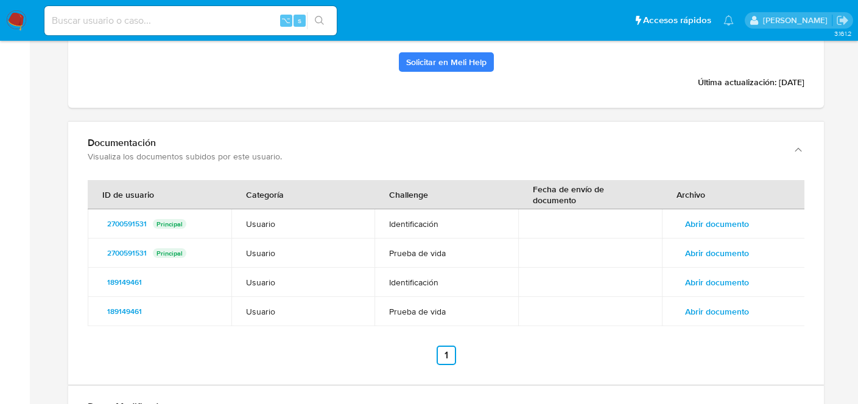
scroll to position [1911, 0]
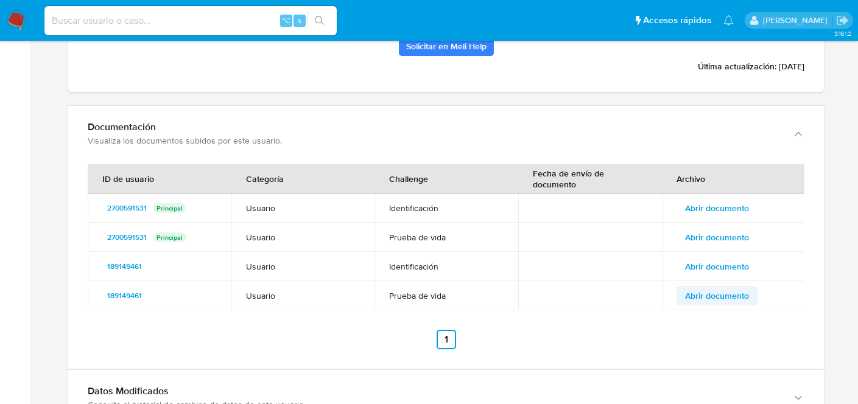
click at [724, 294] on span "Abrir documento" at bounding box center [717, 295] width 64 height 17
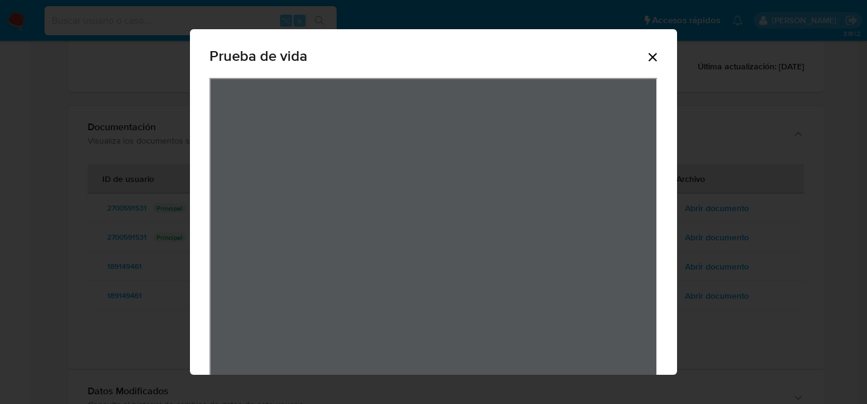
click at [646, 57] on icon "Cerrar" at bounding box center [652, 57] width 15 height 15
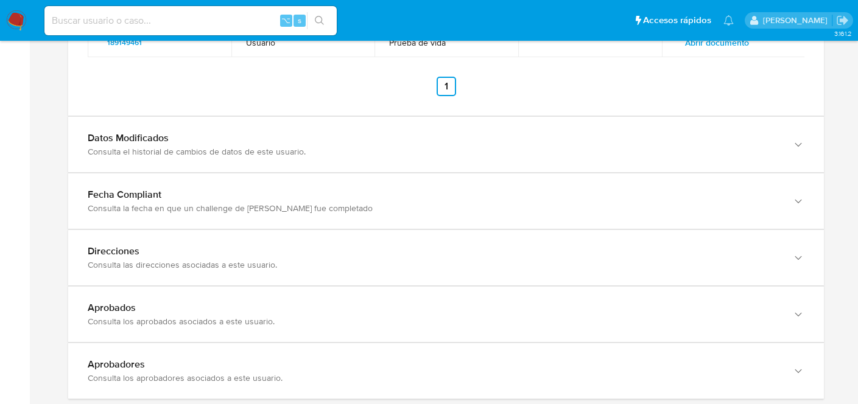
scroll to position [2171, 0]
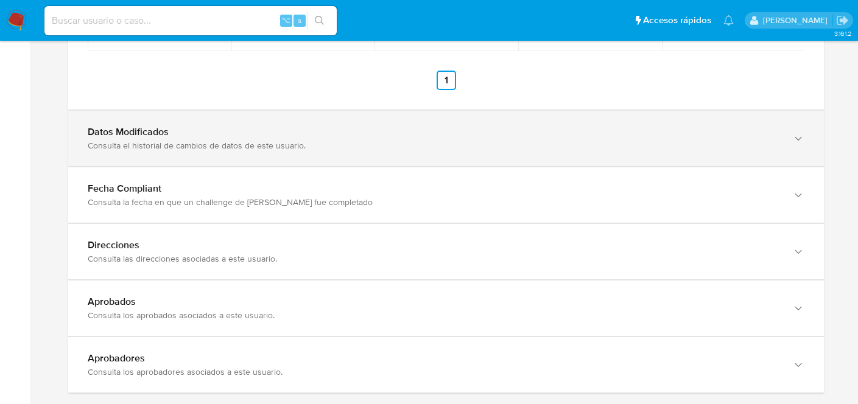
click at [223, 144] on div "Consulta el historial de cambios de datos de este usuario." at bounding box center [434, 145] width 692 height 11
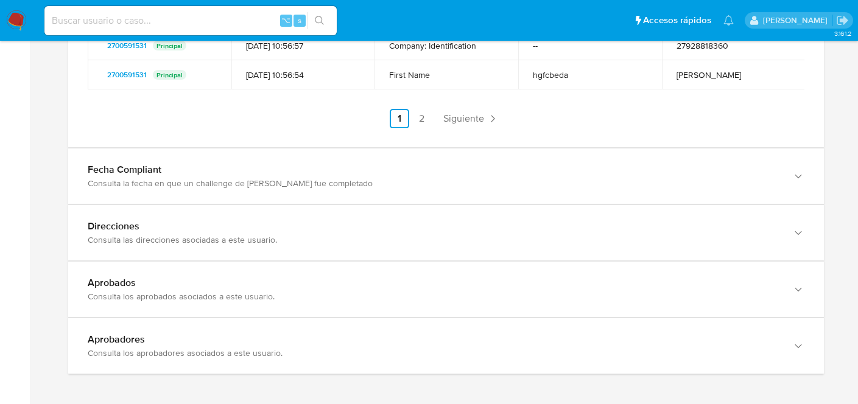
scroll to position [2562, 0]
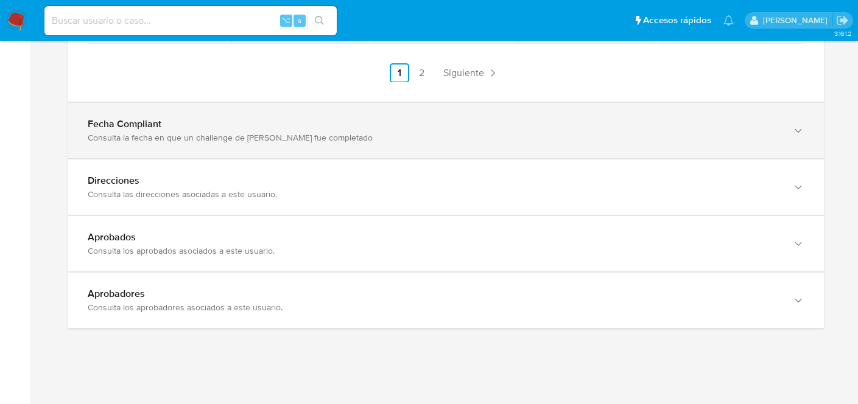
click at [329, 152] on div "Fecha Compliant Consulta la fecha en que un challenge de [PERSON_NAME] fue comp…" at bounding box center [445, 130] width 755 height 55
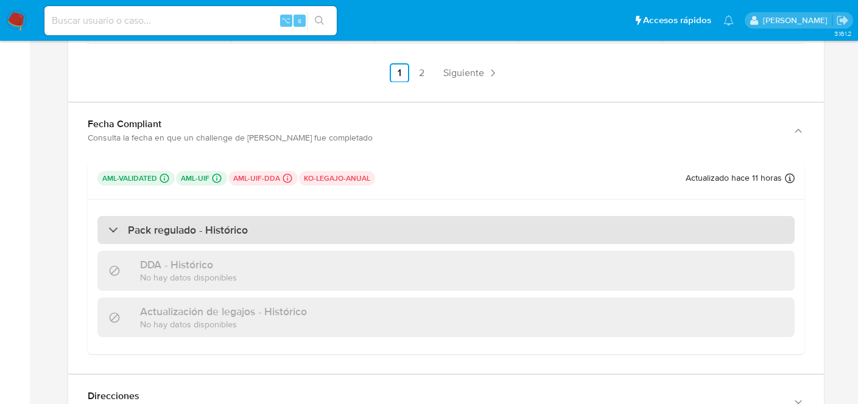
click at [250, 228] on div "Pack regulado - Histórico" at bounding box center [445, 230] width 697 height 28
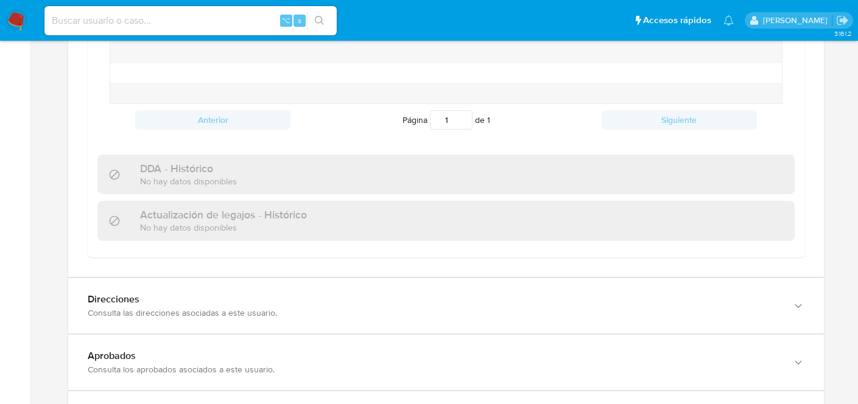
scroll to position [2963, 0]
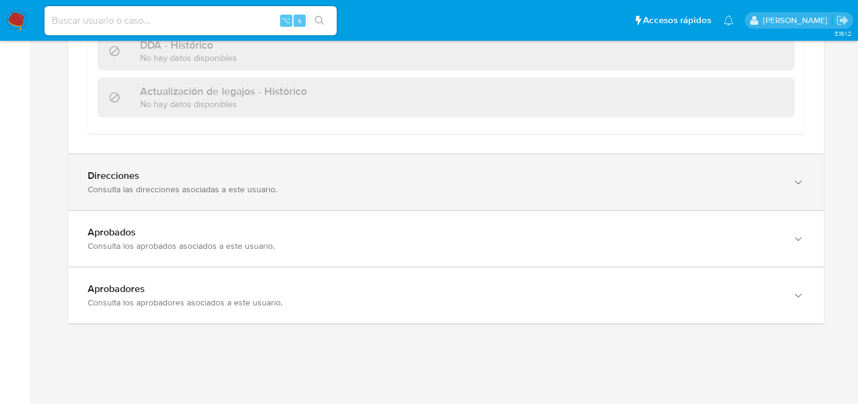
click at [243, 190] on div "Consulta las direcciones asociadas a este usuario." at bounding box center [434, 189] width 692 height 11
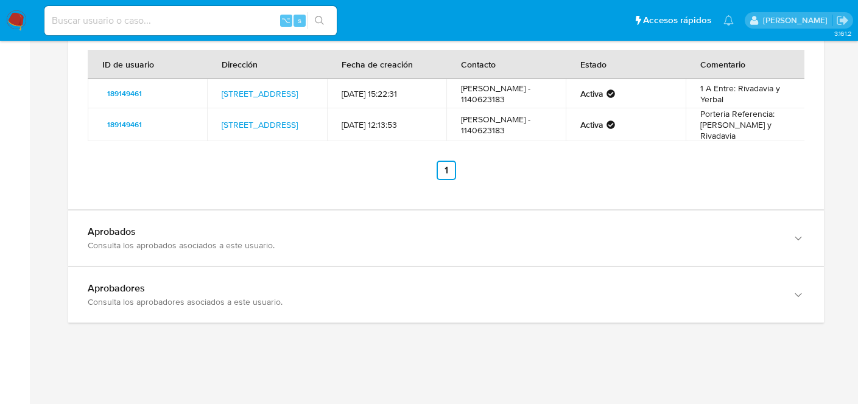
scroll to position [3161, 0]
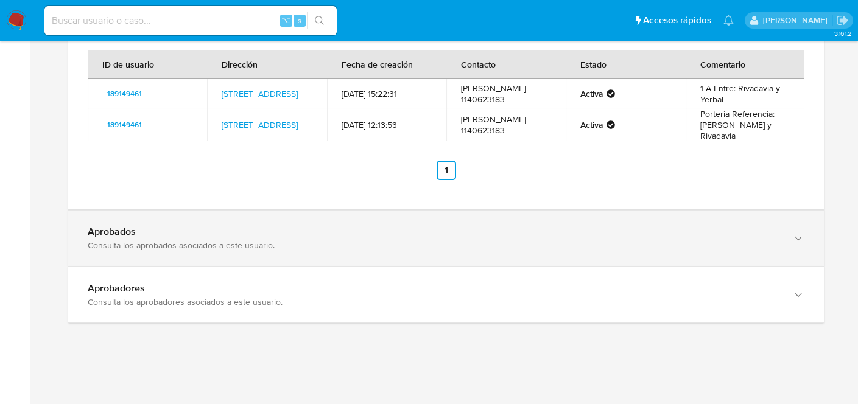
click at [335, 239] on div "Aprobados Consulta los aprobados asociados a este usuario." at bounding box center [434, 238] width 692 height 25
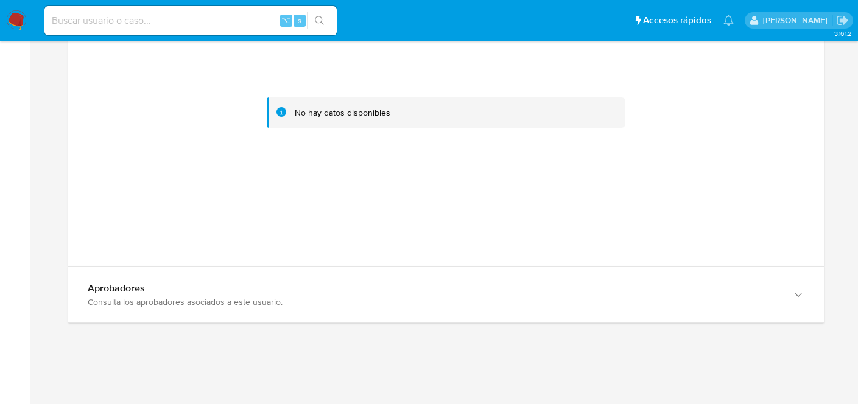
scroll to position [3452, 0]
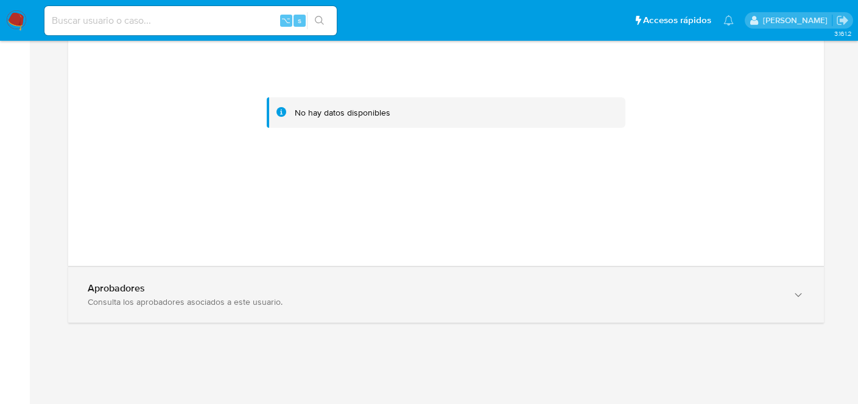
click at [302, 287] on div "Aprobadores" at bounding box center [434, 288] width 692 height 12
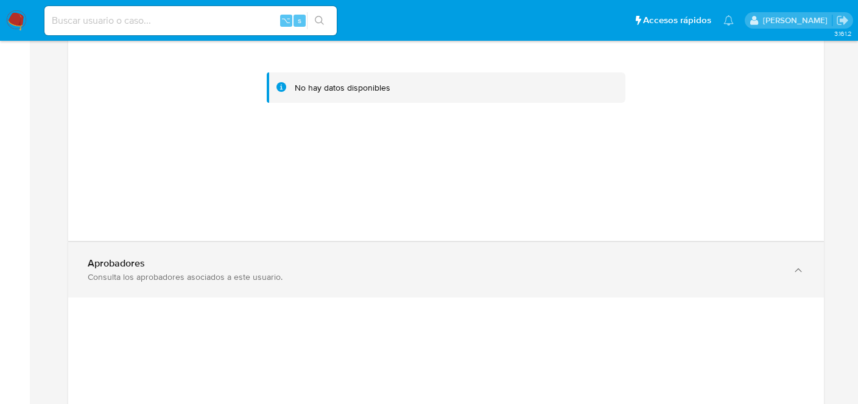
scroll to position [3742, 0]
